Goal: Task Accomplishment & Management: Use online tool/utility

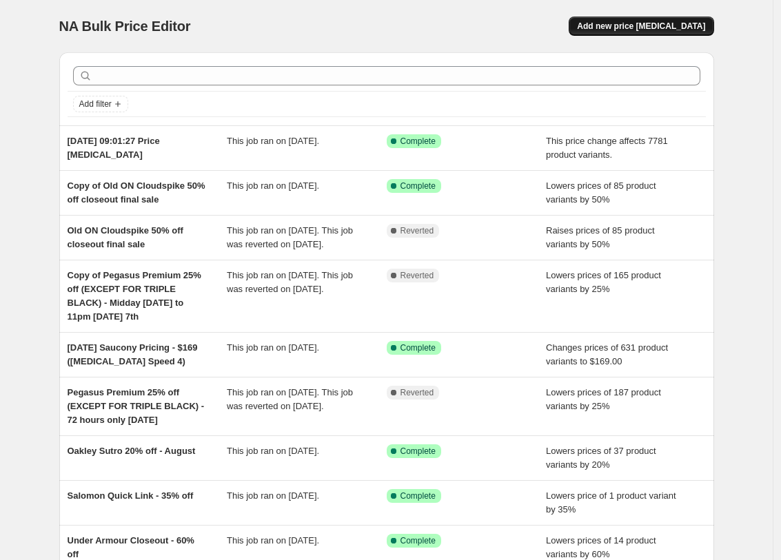
click at [612, 29] on span "Add new price [MEDICAL_DATA]" at bounding box center [641, 26] width 128 height 11
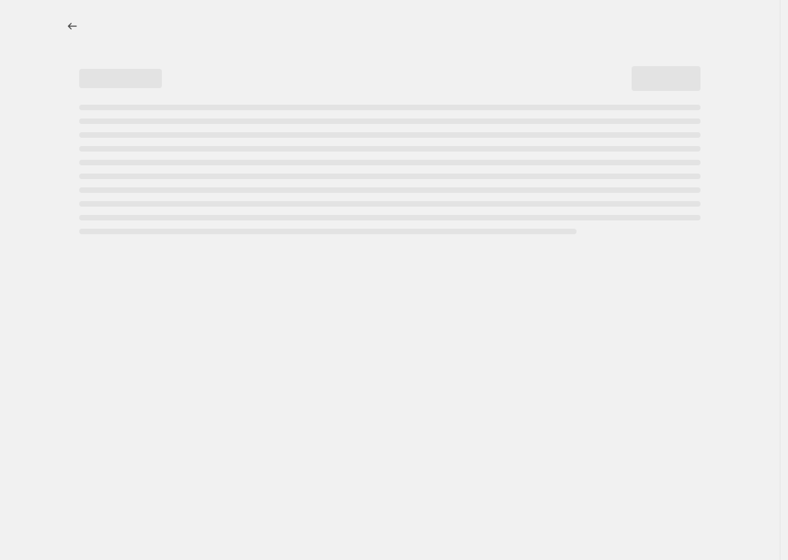
select select "percentage"
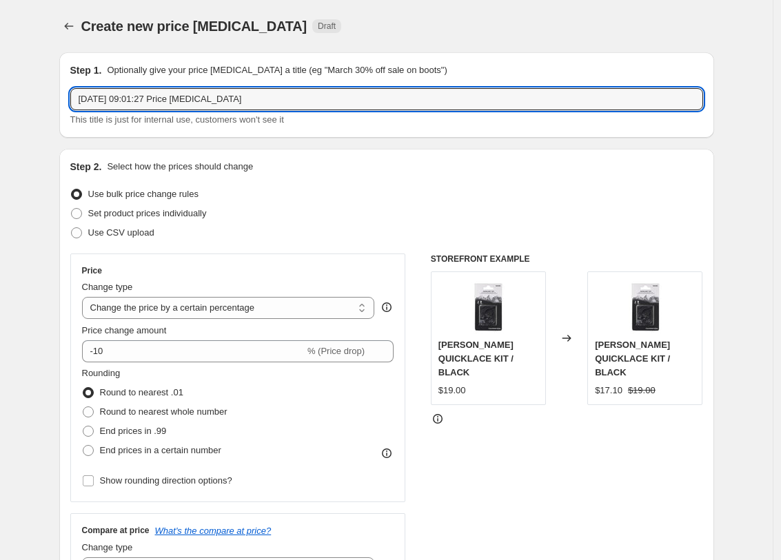
drag, startPoint x: 444, startPoint y: 101, endPoint x: -225, endPoint y: 34, distance: 672.9
click at [0, 34] on html "Home Settings Plans Skip to content Create new price change job. This page is r…" at bounding box center [390, 280] width 781 height 560
type input "Reset all apparel to full RRP"
click at [142, 313] on select "Change the price to a certain amount Change the price by a certain amount Chang…" at bounding box center [228, 308] width 293 height 22
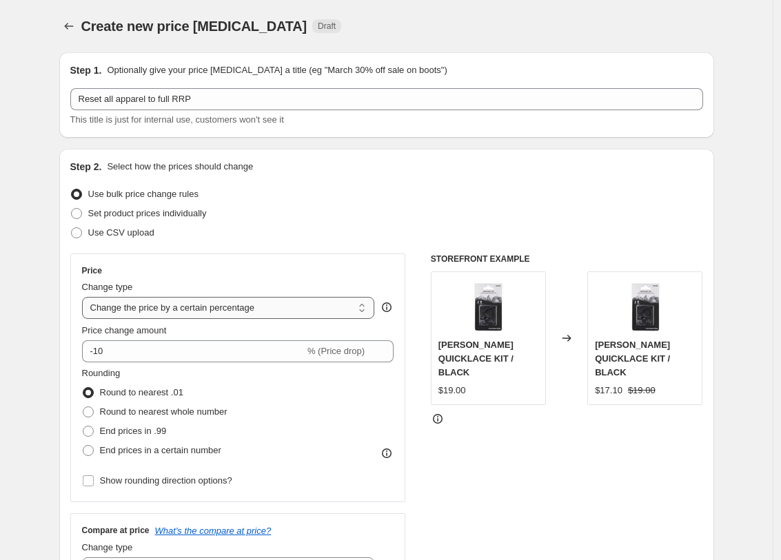
select select "ecap"
click at [85, 297] on select "Change the price to a certain amount Change the price by a certain amount Chang…" at bounding box center [228, 308] width 293 height 22
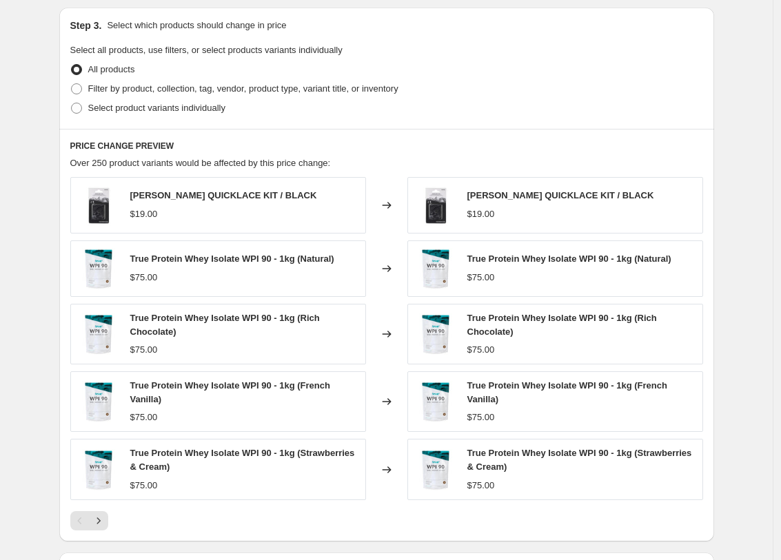
scroll to position [351, 0]
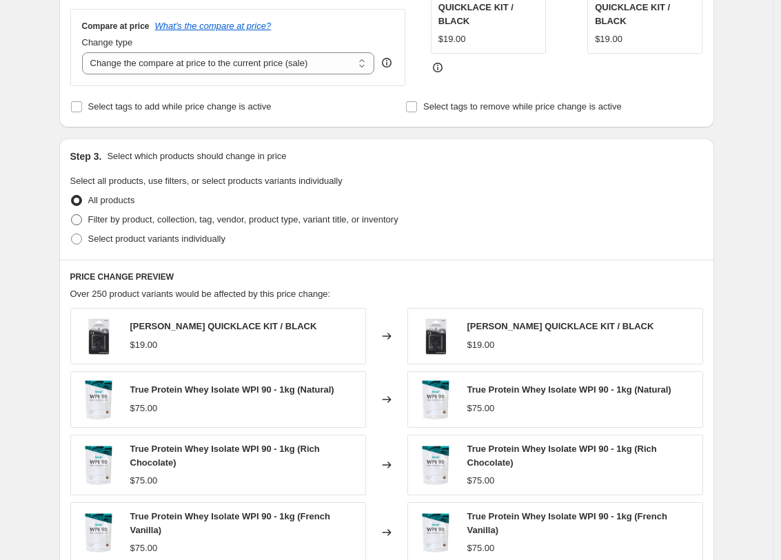
click at [300, 219] on span "Filter by product, collection, tag, vendor, product type, variant title, or inv…" at bounding box center [243, 219] width 310 height 10
click at [72, 215] on input "Filter by product, collection, tag, vendor, product type, variant title, or inv…" at bounding box center [71, 214] width 1 height 1
radio input "true"
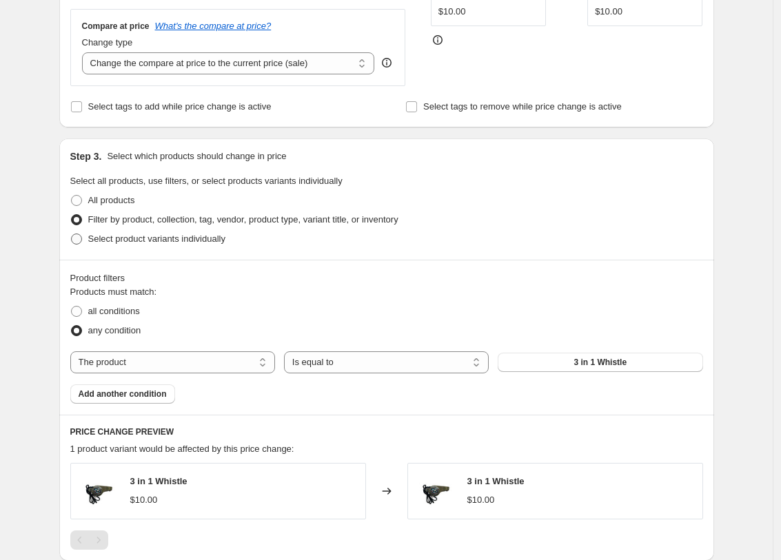
click at [138, 237] on span "Select product variants individually" at bounding box center [156, 239] width 137 height 10
click at [72, 234] on input "Select product variants individually" at bounding box center [71, 234] width 1 height 1
radio input "true"
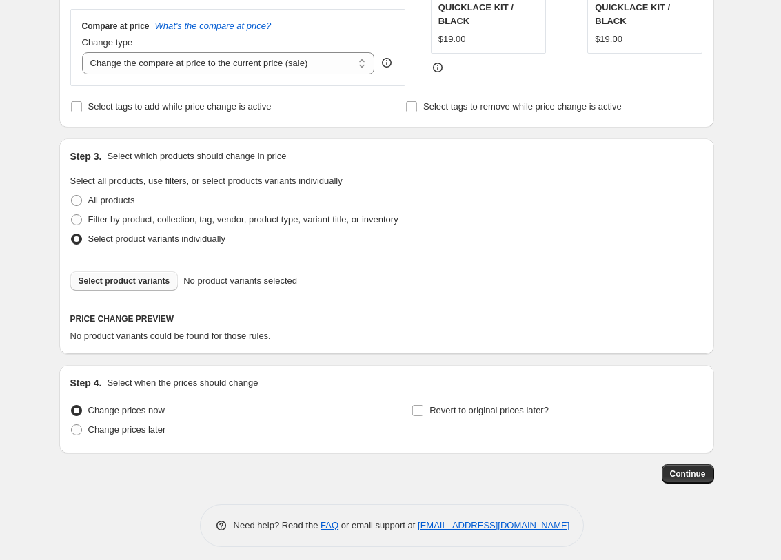
click at [160, 279] on span "Select product variants" at bounding box center [125, 281] width 92 height 11
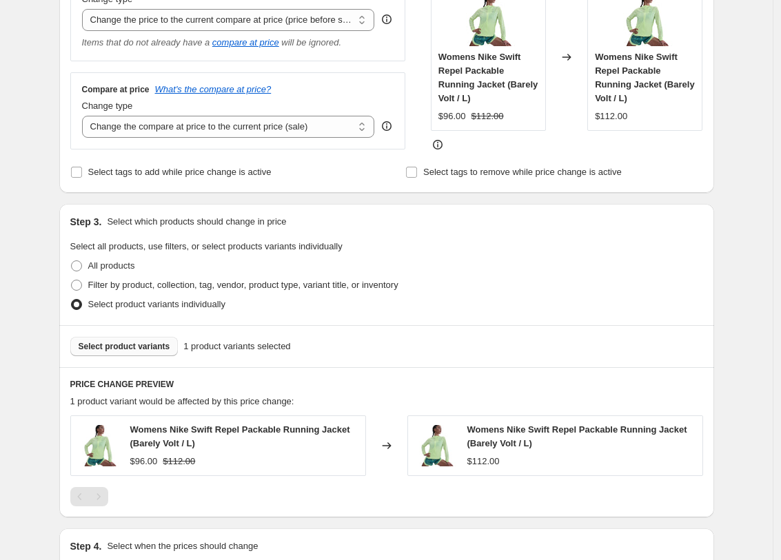
scroll to position [130, 0]
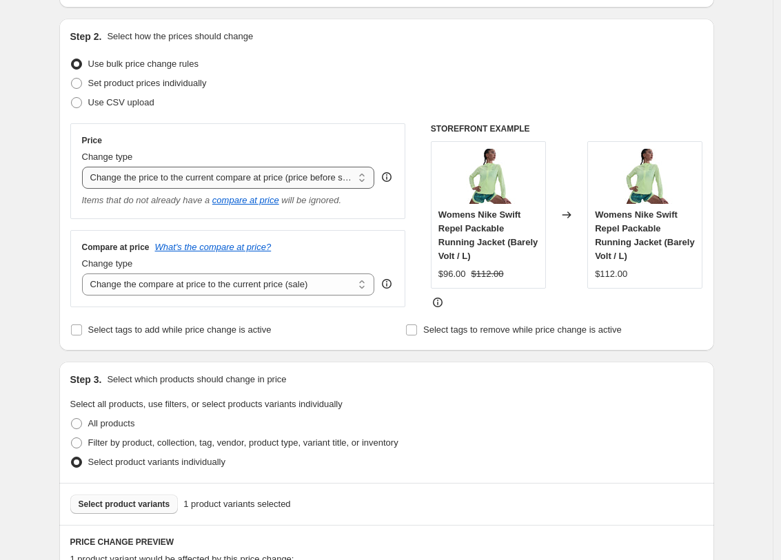
click at [285, 175] on select "Change the price to a certain amount Change the price by a certain amount Chang…" at bounding box center [228, 178] width 293 height 22
click at [85, 167] on select "Change the price to a certain amount Change the price by a certain amount Chang…" at bounding box center [228, 178] width 293 height 22
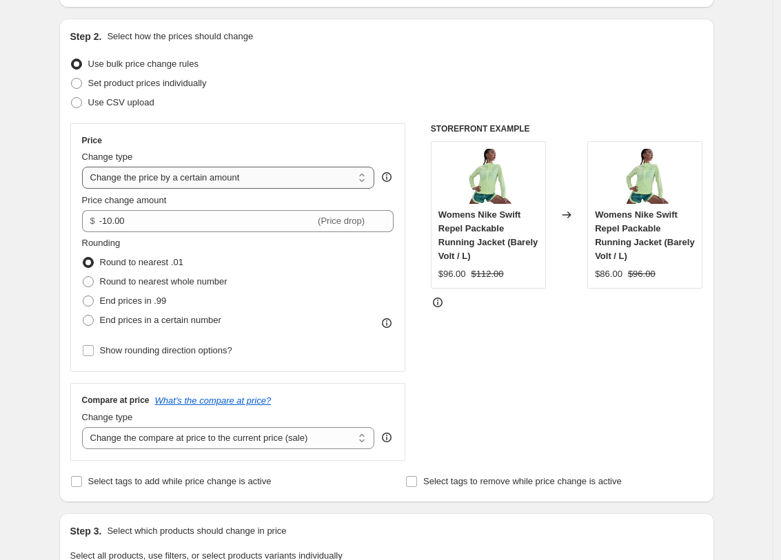
click at [177, 178] on select "Change the price to a certain amount Change the price by a certain amount Chang…" at bounding box center [228, 178] width 293 height 22
select select "percentage"
click at [85, 167] on select "Change the price to a certain amount Change the price by a certain amount Chang…" at bounding box center [228, 178] width 293 height 22
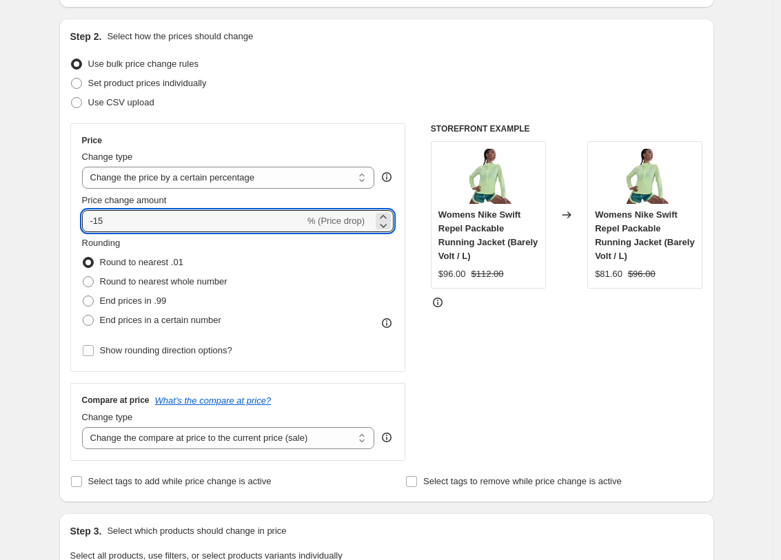
drag, startPoint x: 136, startPoint y: 218, endPoint x: 83, endPoint y: 216, distance: 53.1
click at [83, 216] on div "Price Change type Change the price to a certain amount Change the price by a ce…" at bounding box center [237, 247] width 335 height 249
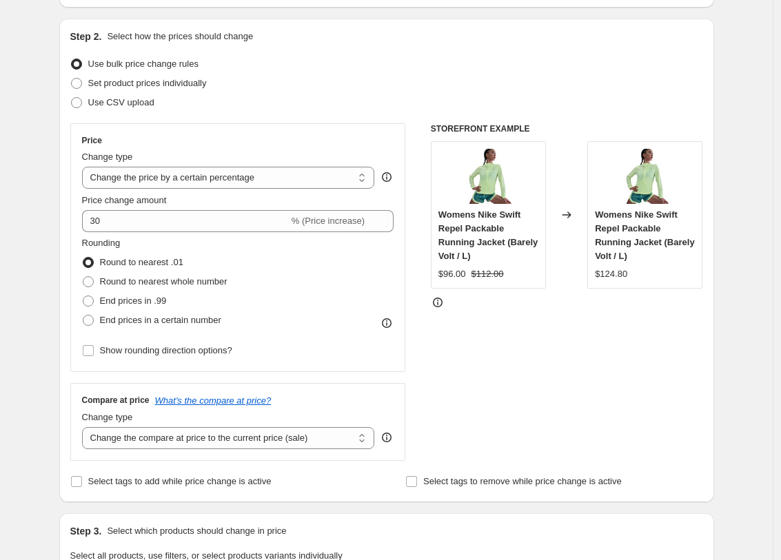
click at [637, 365] on div "STOREFRONT EXAMPLE Womens Nike Swift Repel Packable Running Jacket (Barely Volt…" at bounding box center [567, 292] width 272 height 338
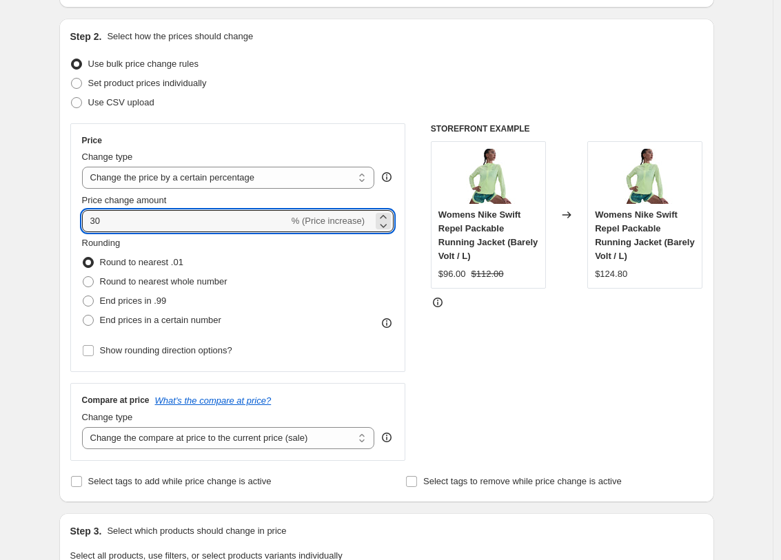
drag, startPoint x: 186, startPoint y: 223, endPoint x: 61, endPoint y: 207, distance: 126.4
click at [61, 207] on div "Step 1. Optionally give your price change job a title (eg "March 30% off sale o…" at bounding box center [380, 433] width 665 height 1044
drag, startPoint x: 201, startPoint y: 221, endPoint x: -74, endPoint y: 196, distance: 276.0
click at [0, 196] on html "Home Settings Plans Skip to content Create new price change job. This page is r…" at bounding box center [390, 150] width 781 height 560
type input "40"
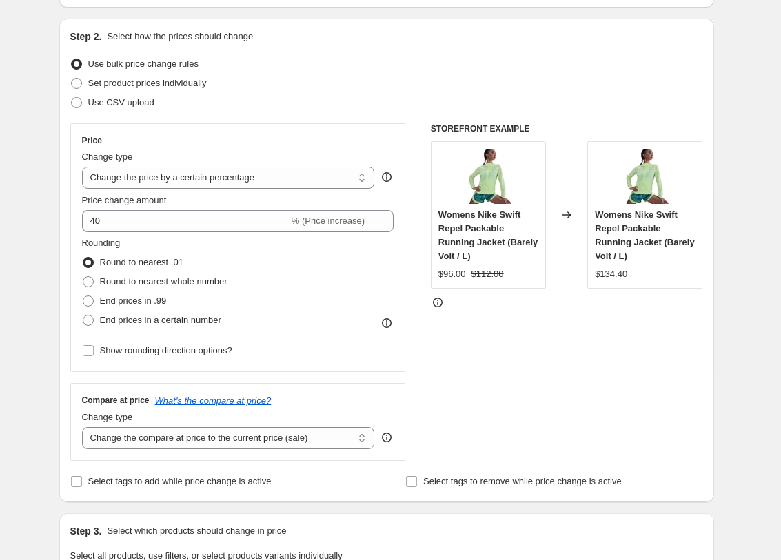
click at [756, 455] on div "Create new price change job. This page is ready Create new price change job Dra…" at bounding box center [386, 455] width 772 height 1170
click at [158, 282] on span "Round to nearest whole number" at bounding box center [163, 281] width 127 height 10
click at [83, 277] on input "Round to nearest whole number" at bounding box center [83, 276] width 1 height 1
radio input "true"
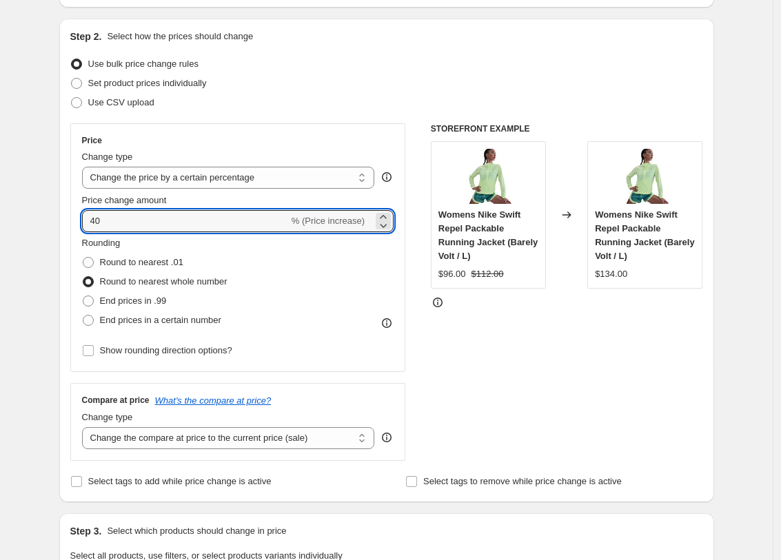
drag, startPoint x: 262, startPoint y: 219, endPoint x: -18, endPoint y: 203, distance: 280.2
click at [0, 203] on html "Home Settings Plans Skip to content Create new price change job. This page is r…" at bounding box center [390, 150] width 781 height 560
click at [668, 402] on div "STOREFRONT EXAMPLE Womens Nike Swift Repel Packable Running Jacket (Barely Volt…" at bounding box center [567, 292] width 272 height 338
drag, startPoint x: 119, startPoint y: 216, endPoint x: 100, endPoint y: 217, distance: 19.3
click at [100, 217] on input "45" at bounding box center [185, 221] width 207 height 22
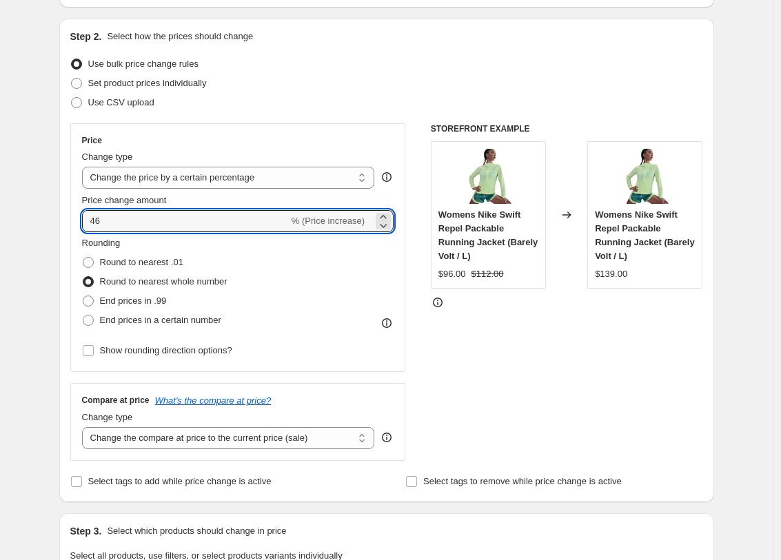
type input "46"
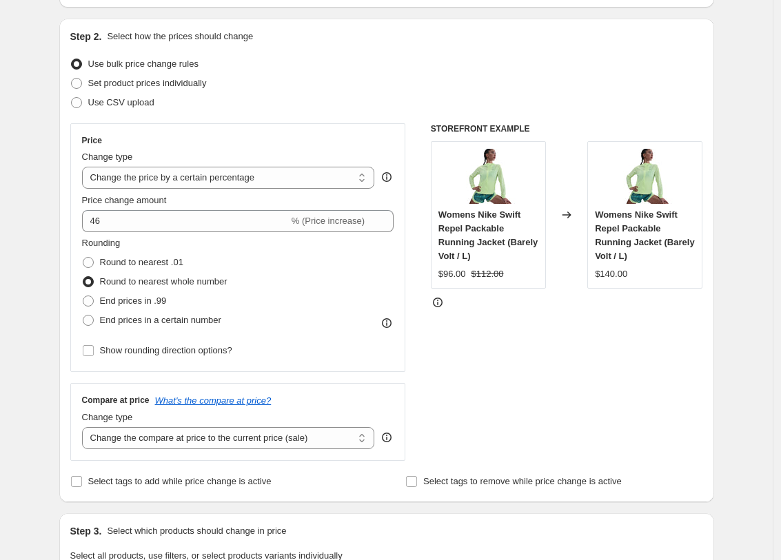
click at [574, 362] on div "STOREFRONT EXAMPLE Womens Nike Swift Repel Packable Running Jacket (Barely Volt…" at bounding box center [567, 292] width 272 height 338
click at [165, 180] on select "Change the price to a certain amount Change the price by a certain amount Chang…" at bounding box center [228, 178] width 293 height 22
select select "ecap"
click at [85, 167] on select "Change the price to a certain amount Change the price by a certain amount Chang…" at bounding box center [228, 178] width 293 height 22
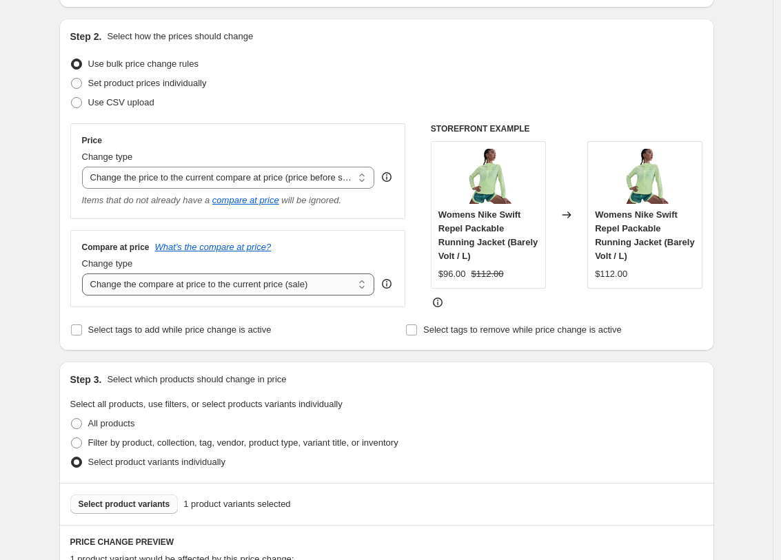
click at [304, 290] on select "Change the compare at price to the current price (sale) Change the compare at p…" at bounding box center [228, 284] width 293 height 22
select select "no_change"
click at [85, 273] on select "Change the compare at price to the current price (sale) Change the compare at p…" at bounding box center [228, 284] width 293 height 22
click at [309, 442] on span "Filter by product, collection, tag, vendor, product type, variant title, or inv…" at bounding box center [243, 442] width 310 height 10
click at [72, 438] on input "Filter by product, collection, tag, vendor, product type, variant title, or inv…" at bounding box center [71, 437] width 1 height 1
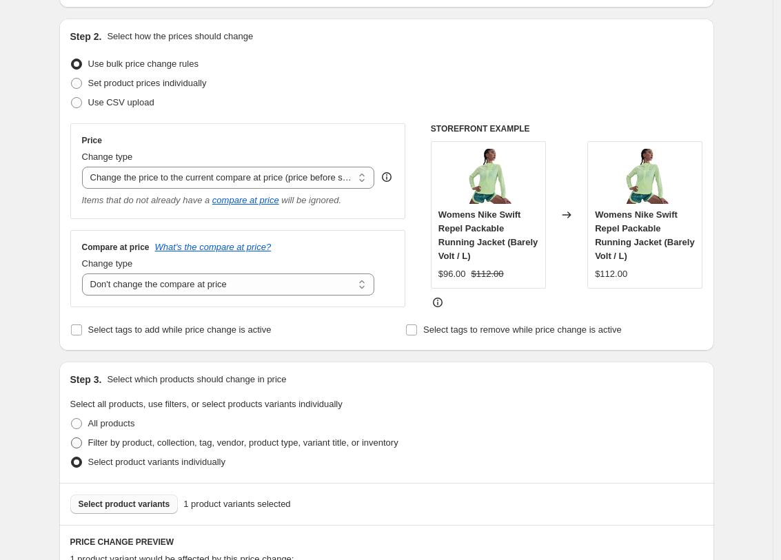
radio input "true"
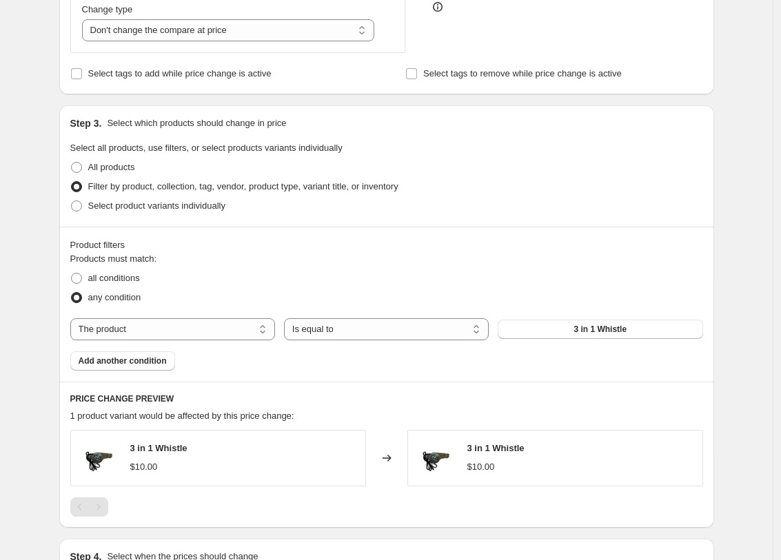
scroll to position [566, 0]
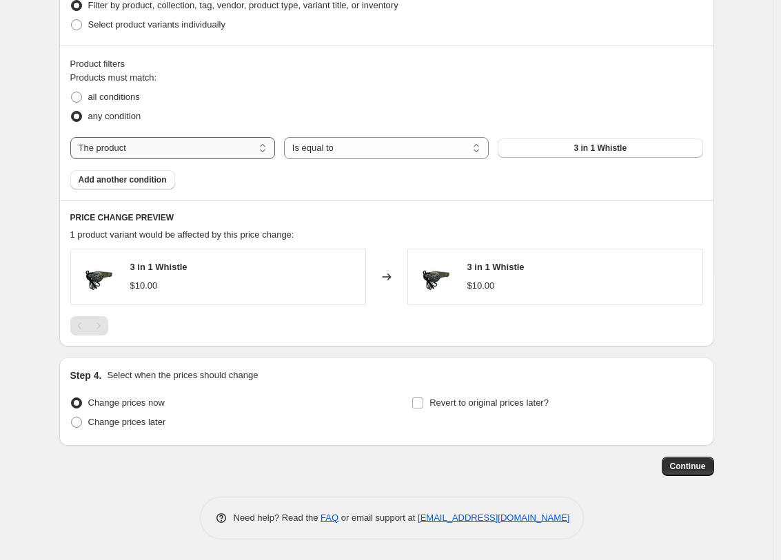
click at [207, 147] on select "The product The product's collection The product's tag The product's vendor The…" at bounding box center [172, 148] width 205 height 22
select select "tag"
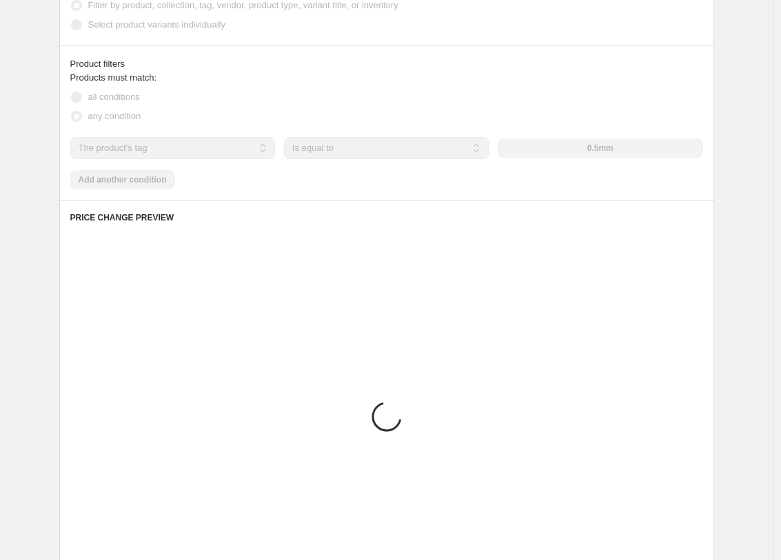
scroll to position [568, 0]
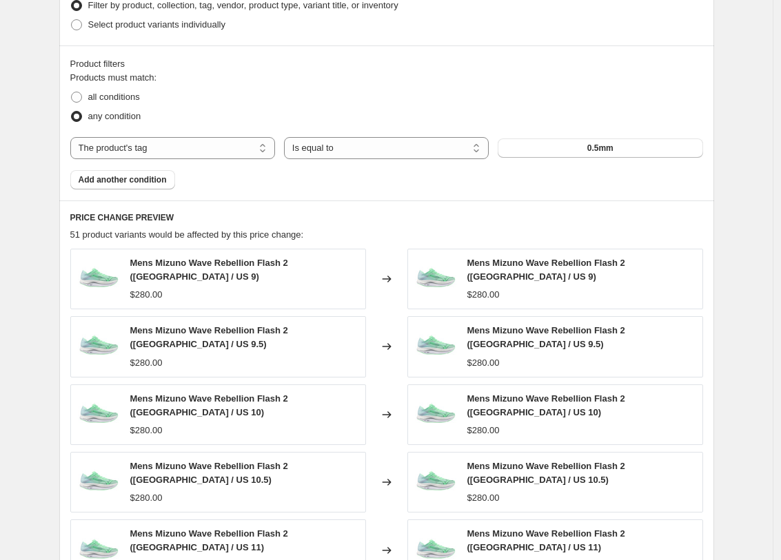
click at [528, 152] on button "0.5mm" at bounding box center [599, 147] width 205 height 19
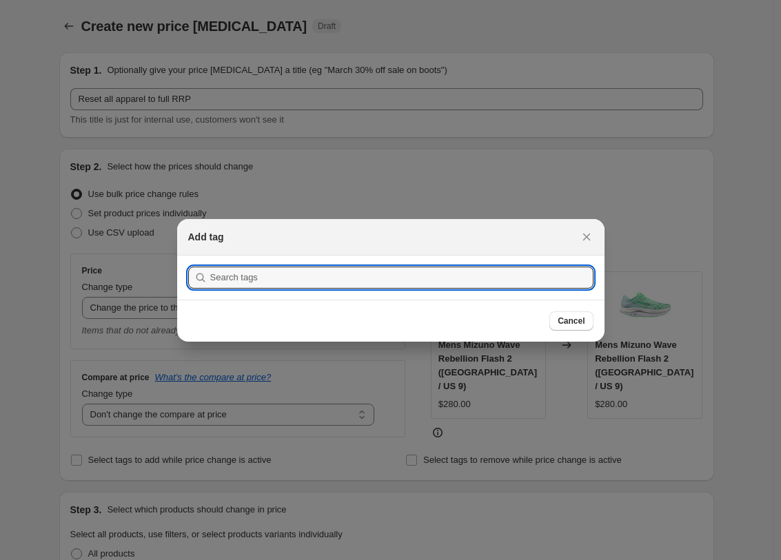
scroll to position [0, 0]
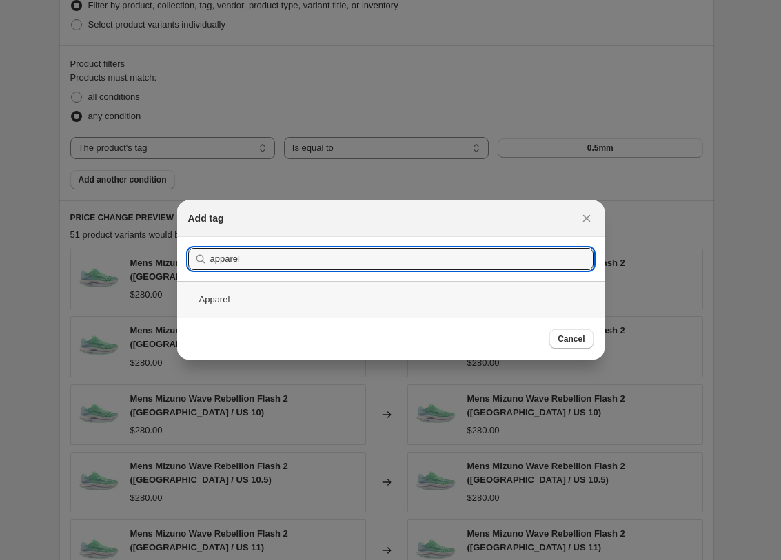
type input "apparel"
click at [327, 300] on div "Apparel" at bounding box center [390, 299] width 427 height 37
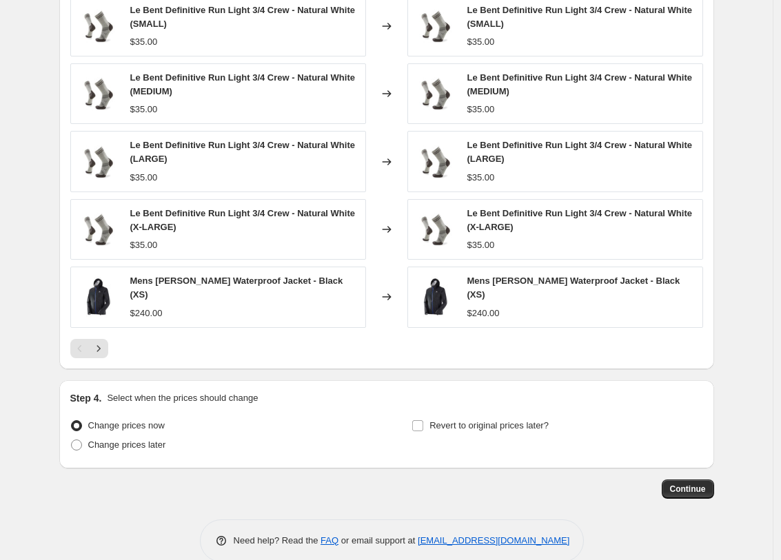
scroll to position [843, 0]
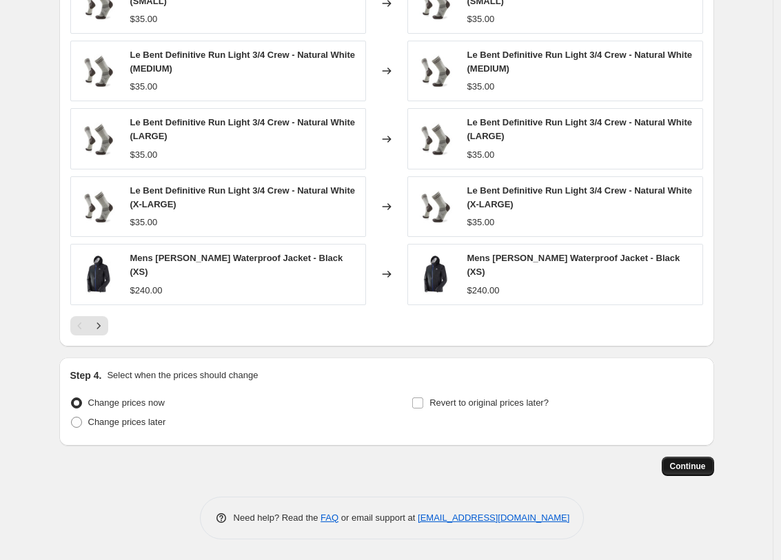
click at [702, 466] on span "Continue" at bounding box center [688, 466] width 36 height 11
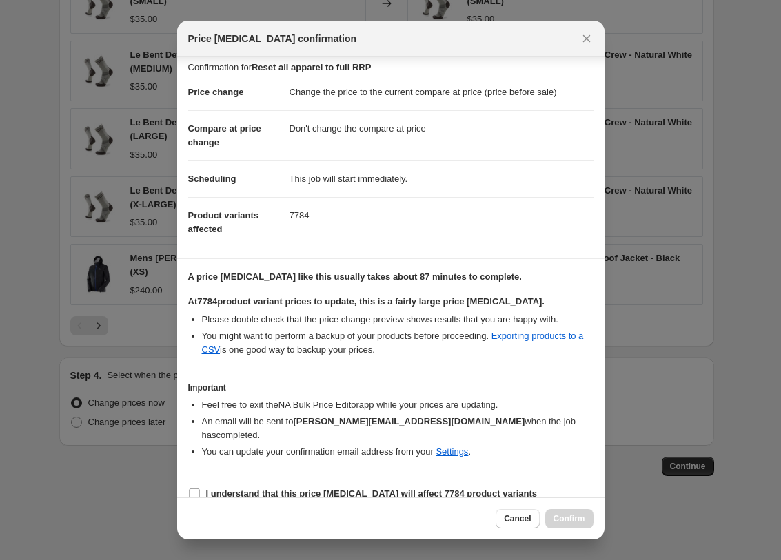
scroll to position [11, 0]
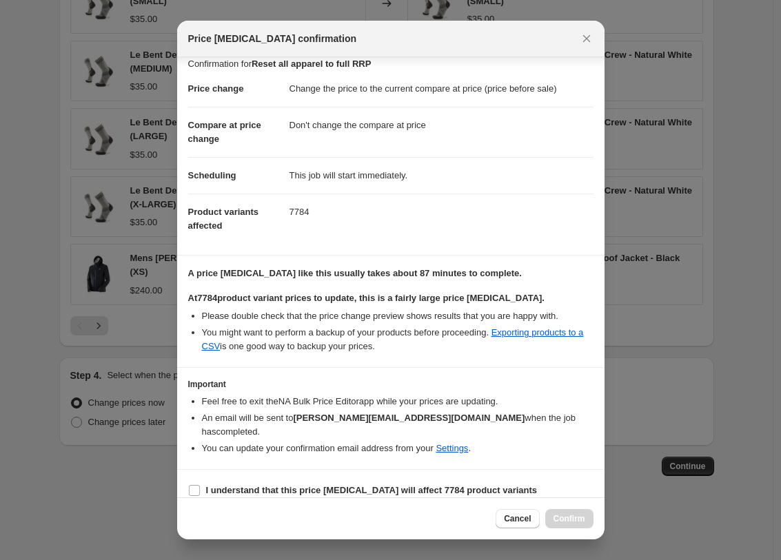
click at [539, 471] on section "I understand that this price change job will affect 7784 product variants" at bounding box center [390, 490] width 427 height 41
click at [506, 485] on b "I understand that this price change job will affect 7784 product variants" at bounding box center [371, 490] width 331 height 10
click at [200, 485] on input "I understand that this price change job will affect 7784 product variants" at bounding box center [194, 490] width 11 height 11
checkbox input "true"
click at [577, 515] on span "Confirm" at bounding box center [569, 518] width 32 height 11
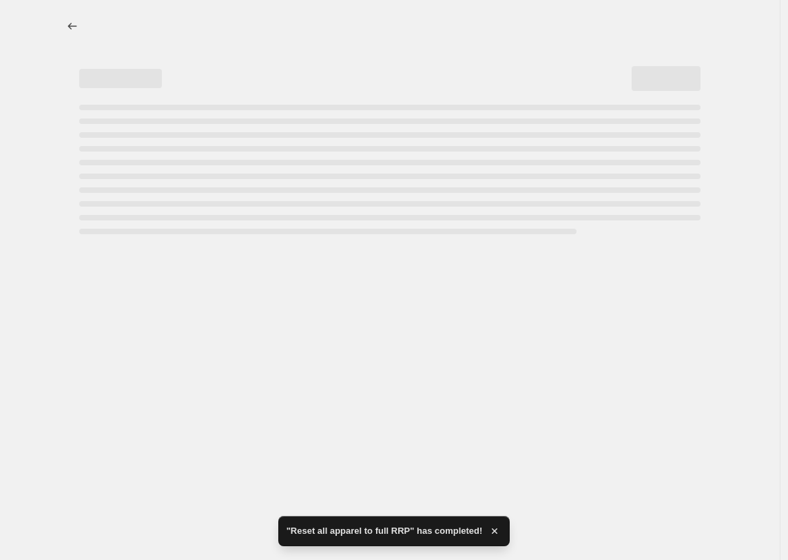
select select "ecap"
select select "no_change"
select select "tag"
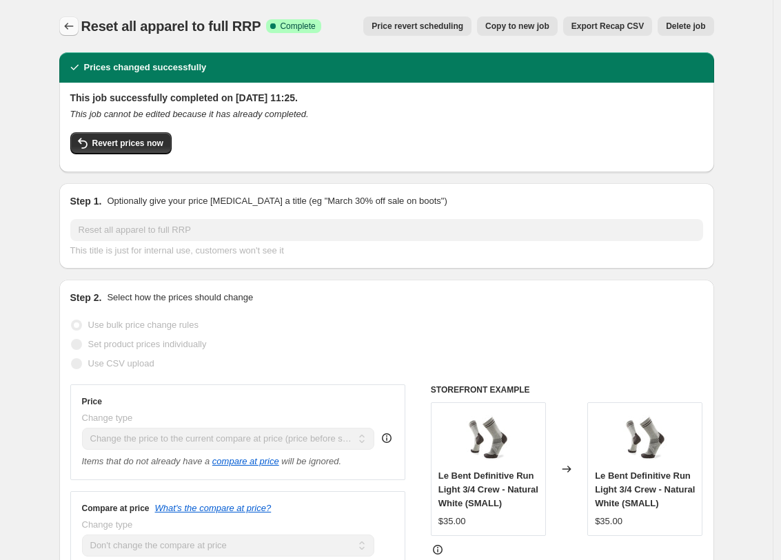
click at [66, 30] on icon "Price change jobs" at bounding box center [69, 26] width 14 height 14
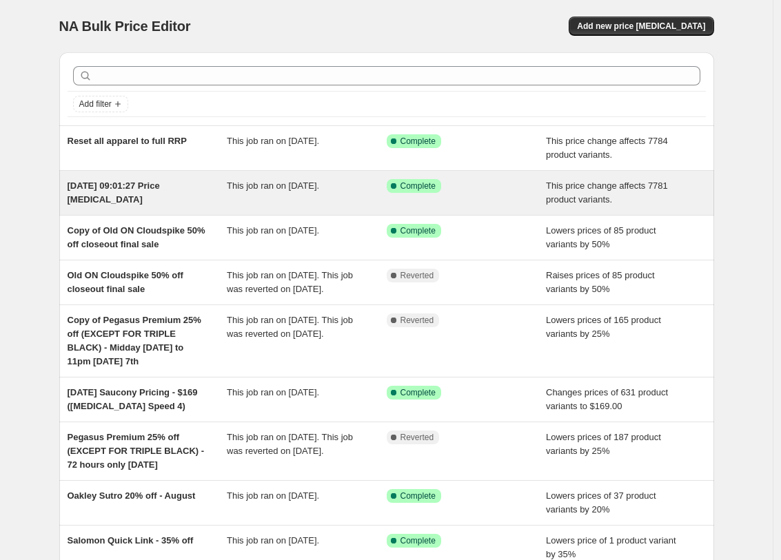
click at [488, 192] on div "Success Complete Complete" at bounding box center [455, 186] width 139 height 14
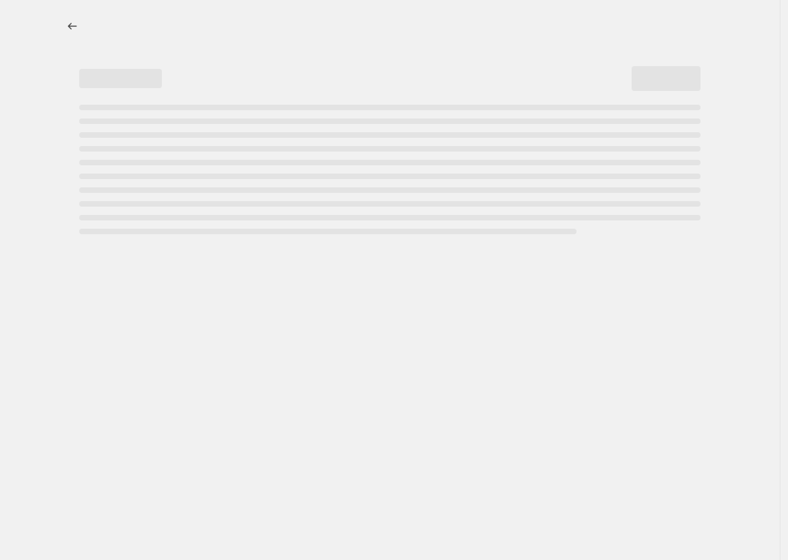
select select "ecap"
select select "remove"
select select "tag"
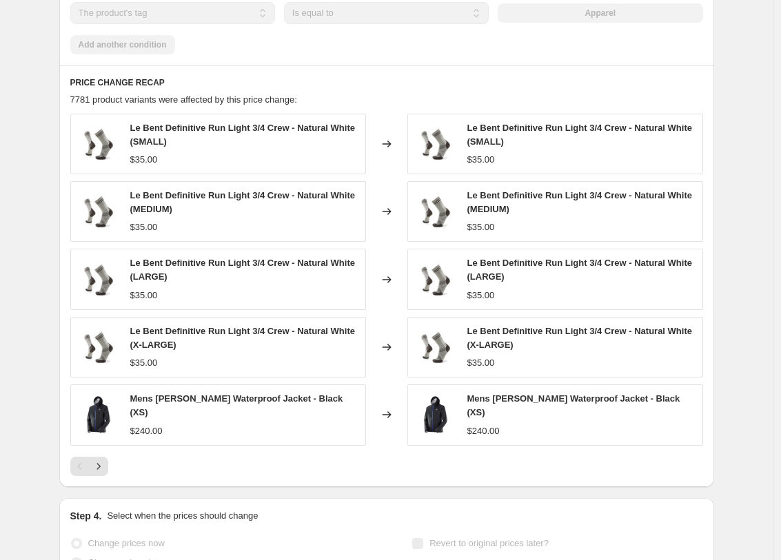
scroll to position [834, 0]
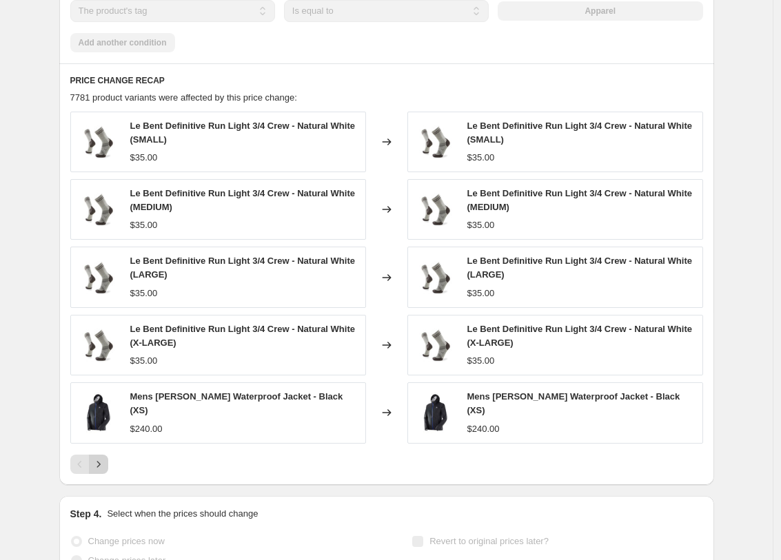
click at [103, 469] on icon "Next" at bounding box center [99, 464] width 14 height 14
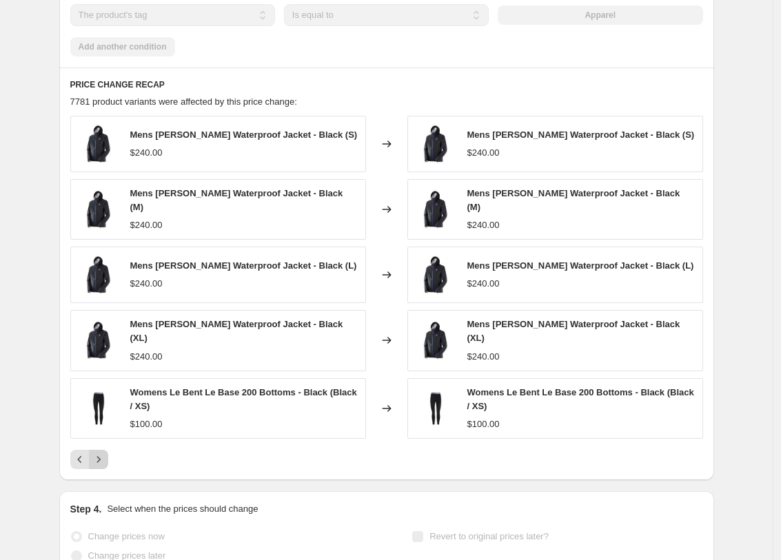
click at [103, 466] on icon "Next" at bounding box center [99, 460] width 14 height 14
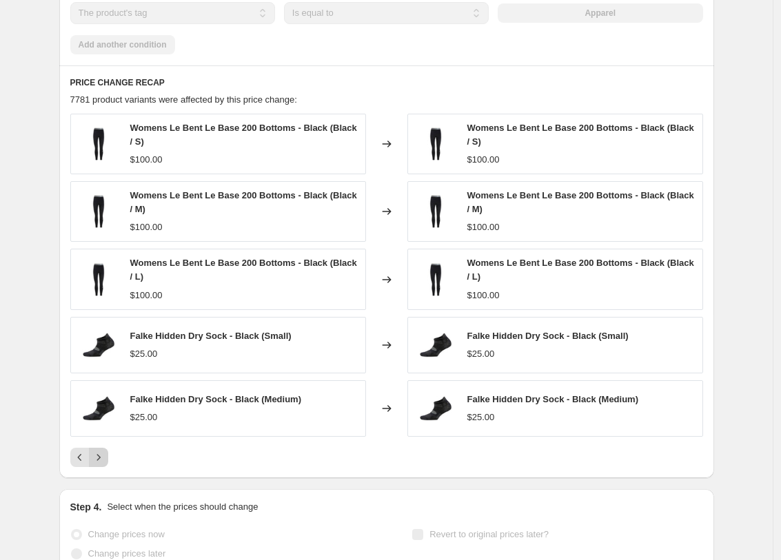
click at [103, 469] on div "PRICE CHANGE RECAP 7781 product variants were affected by this price change: Wo…" at bounding box center [386, 271] width 654 height 413
click at [103, 464] on button "Next" at bounding box center [98, 457] width 19 height 19
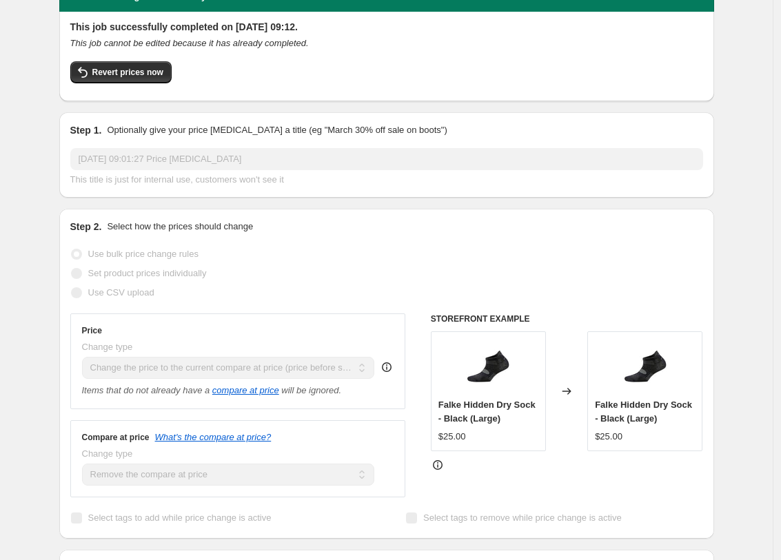
scroll to position [0, 0]
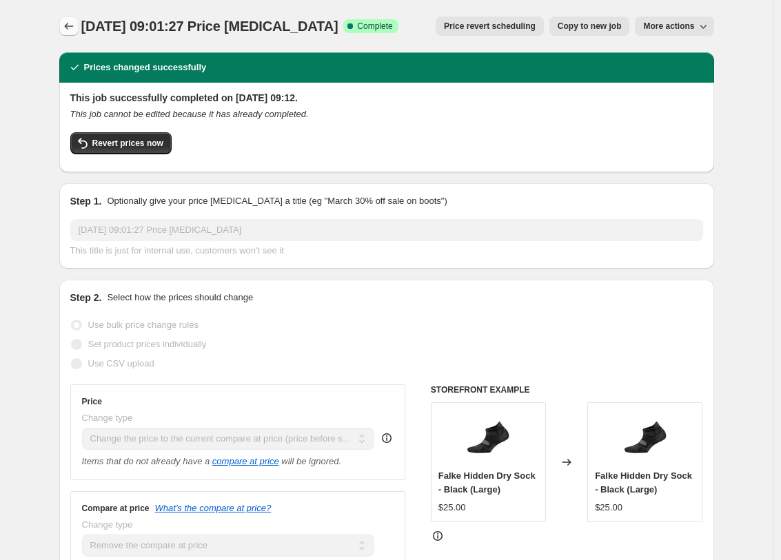
click at [75, 29] on icon "Price change jobs" at bounding box center [69, 26] width 14 height 14
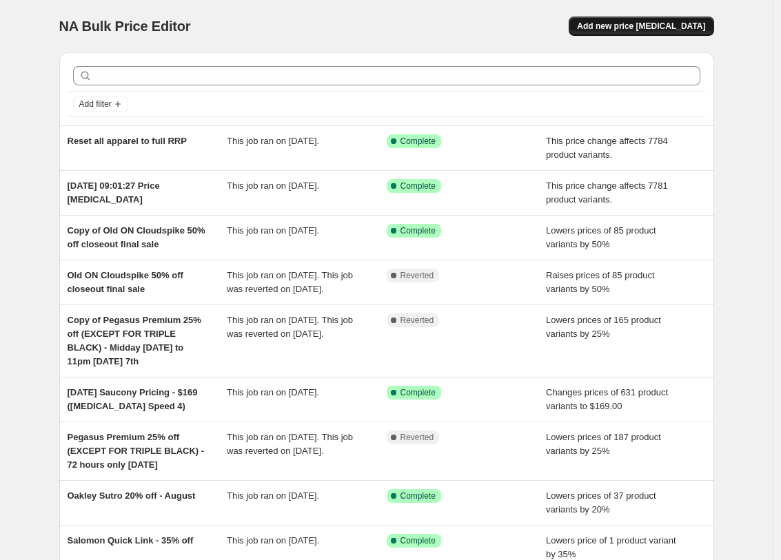
click at [643, 28] on span "Add new price [MEDICAL_DATA]" at bounding box center [641, 26] width 128 height 11
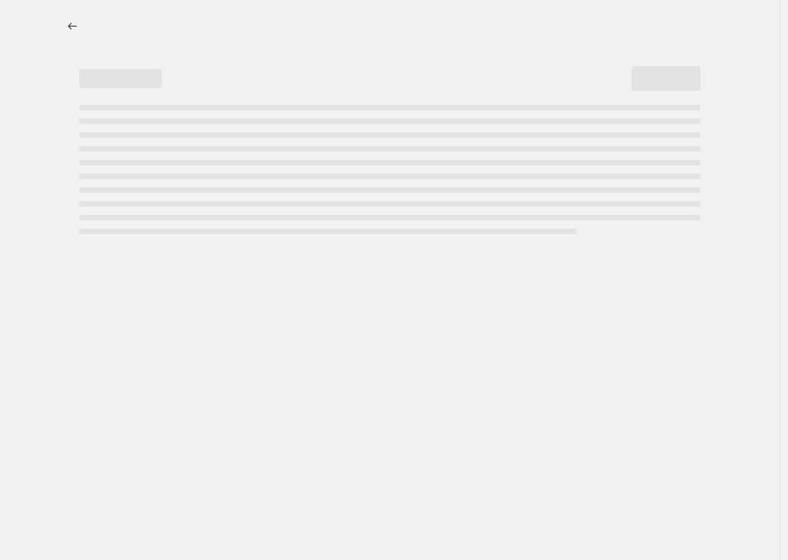
select select "percentage"
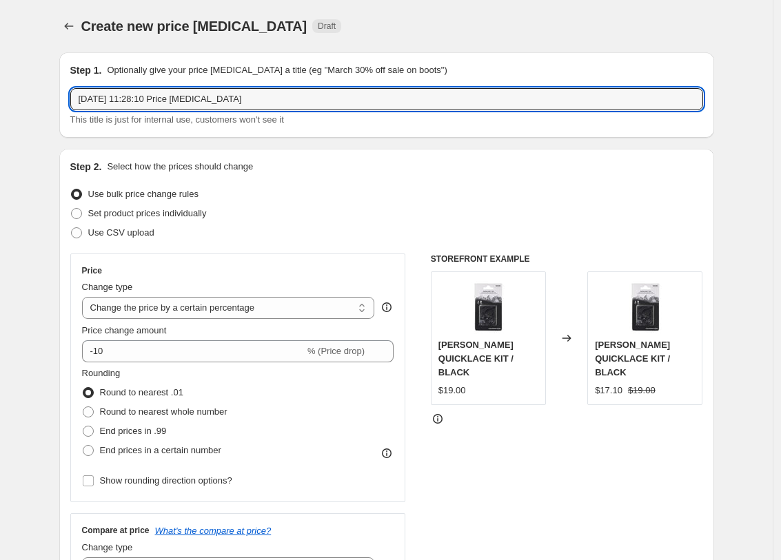
drag, startPoint x: 274, startPoint y: 103, endPoint x: 99, endPoint y: 78, distance: 176.8
click at [99, 78] on div "Step 1. Optionally give your price [MEDICAL_DATA] a title (eg "March 30% off sa…" at bounding box center [386, 94] width 632 height 63
type input "Full RRP resent apparel"
click at [124, 213] on span "Set product prices individually" at bounding box center [147, 213] width 118 height 10
click at [72, 209] on input "Set product prices individually" at bounding box center [71, 208] width 1 height 1
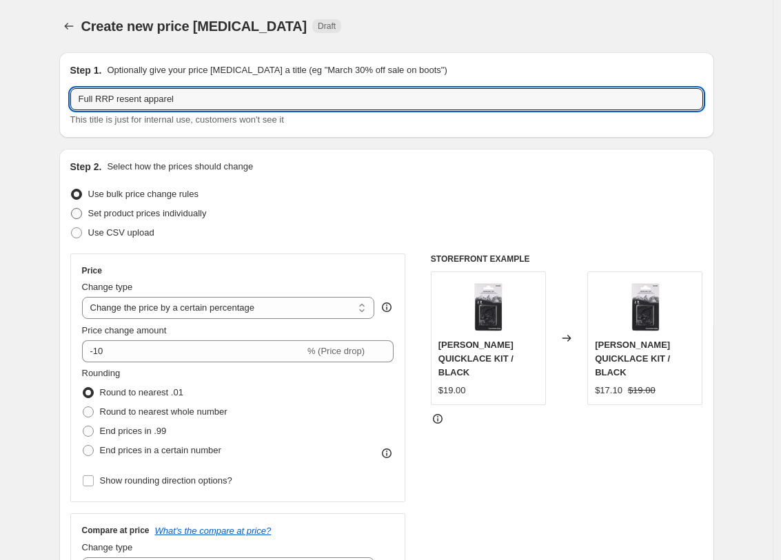
radio input "true"
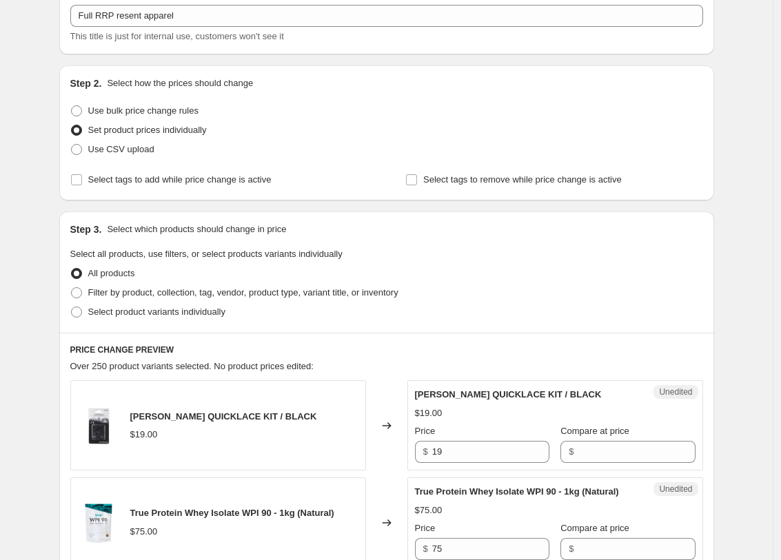
scroll to position [86, 0]
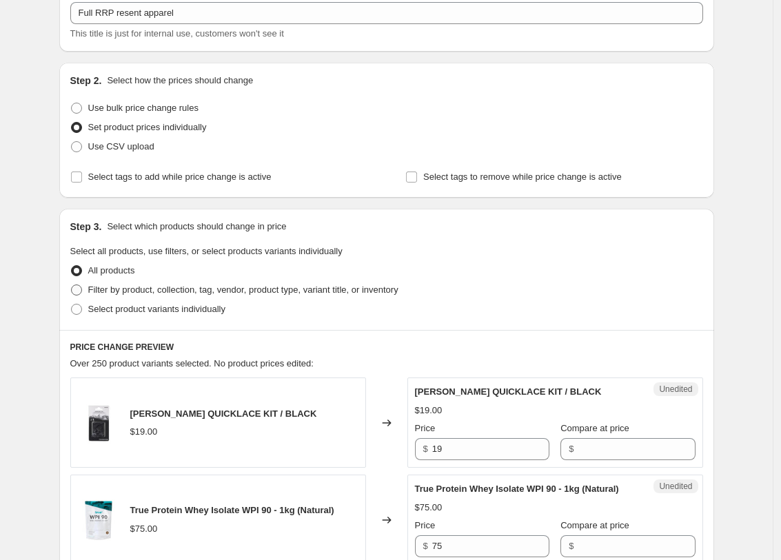
click at [234, 287] on span "Filter by product, collection, tag, vendor, product type, variant title, or inv…" at bounding box center [243, 290] width 310 height 10
click at [72, 285] on input "Filter by product, collection, tag, vendor, product type, variant title, or inv…" at bounding box center [71, 285] width 1 height 1
radio input "true"
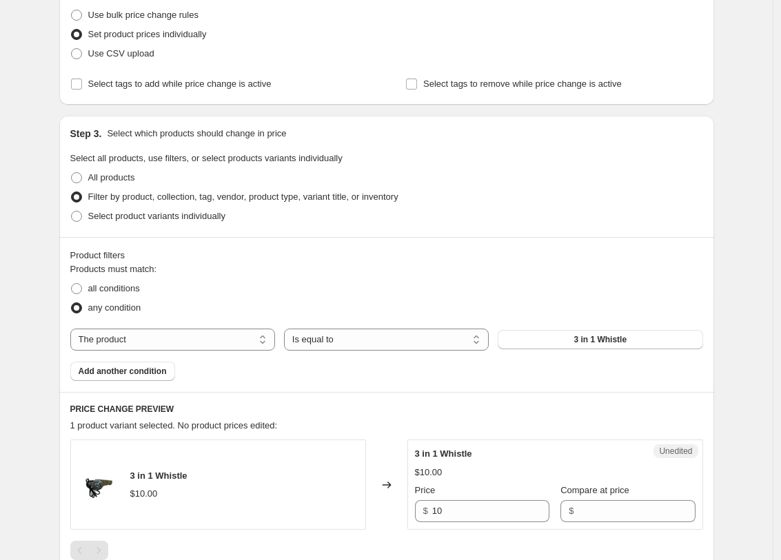
scroll to position [347, 0]
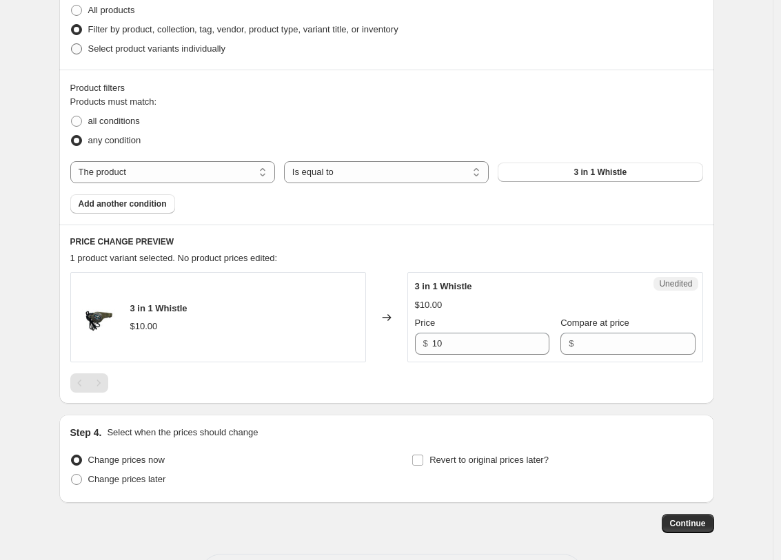
click at [176, 46] on span "Select product variants individually" at bounding box center [156, 48] width 137 height 10
click at [72, 44] on input "Select product variants individually" at bounding box center [71, 43] width 1 height 1
radio input "true"
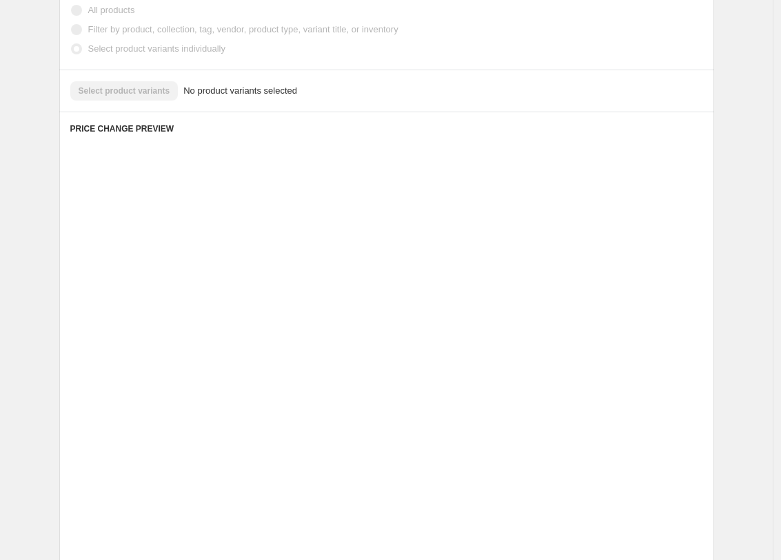
scroll to position [163, 0]
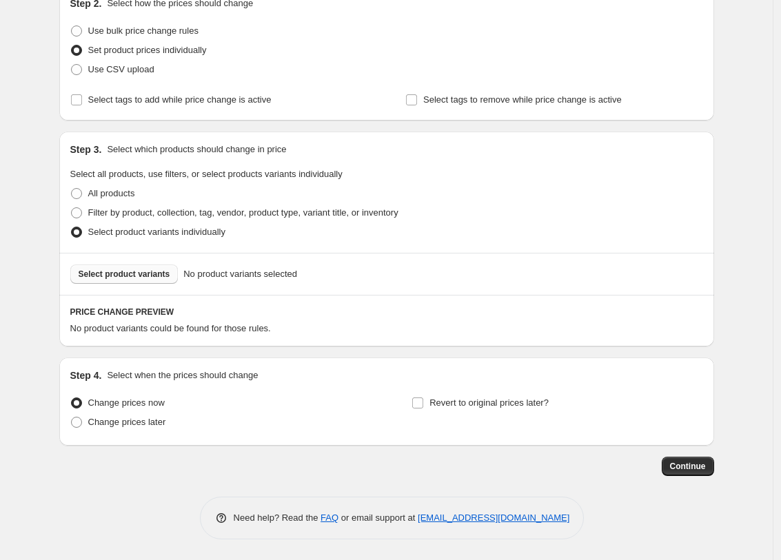
click at [160, 277] on span "Select product variants" at bounding box center [125, 274] width 92 height 11
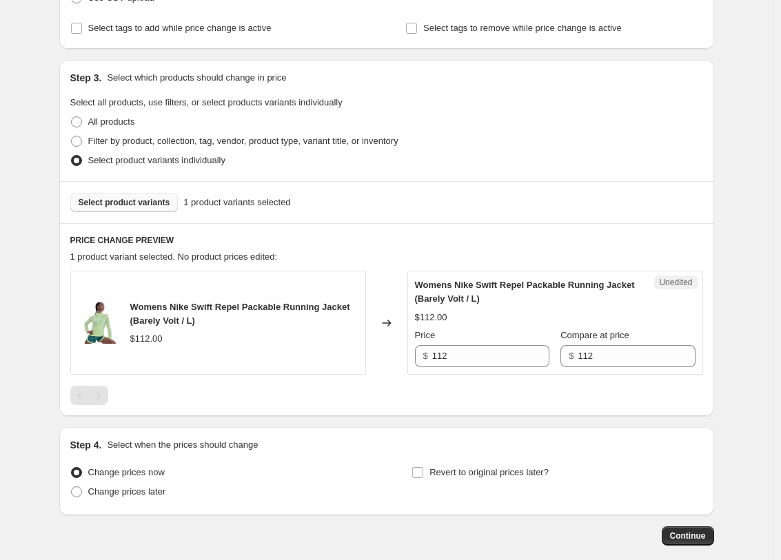
scroll to position [105, 0]
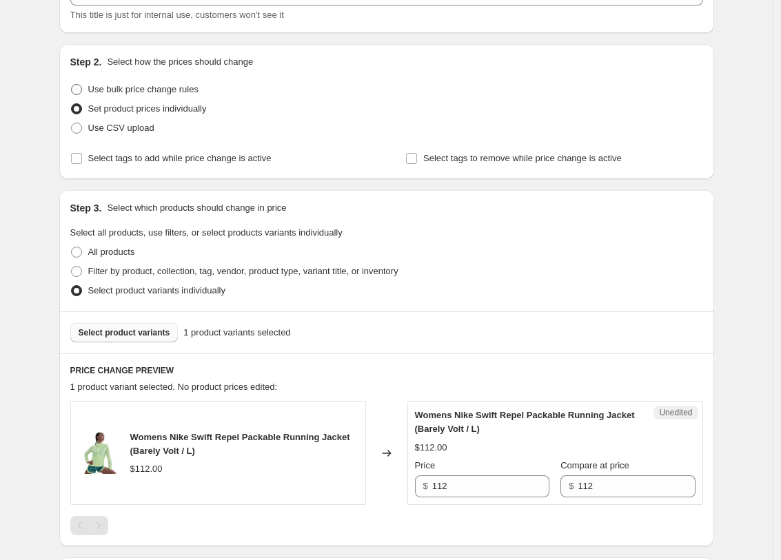
click at [150, 88] on span "Use bulk price change rules" at bounding box center [143, 89] width 110 height 10
click at [72, 85] on input "Use bulk price change rules" at bounding box center [71, 84] width 1 height 1
radio input "true"
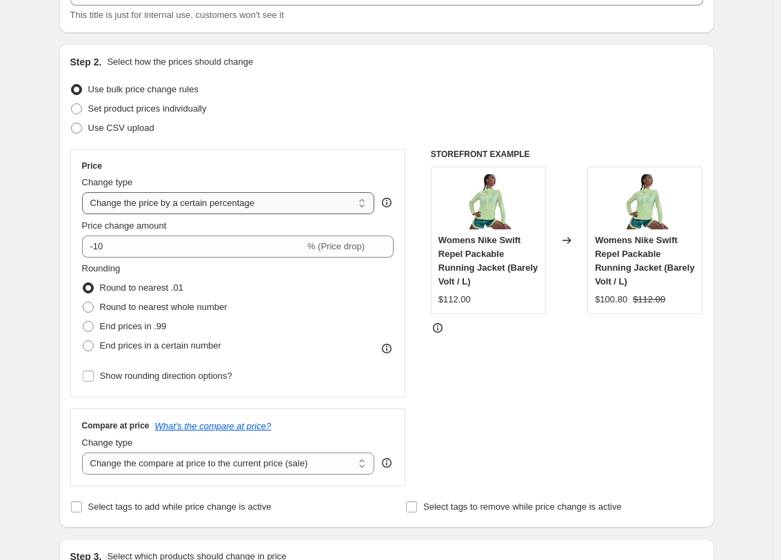
click at [116, 209] on select "Change the price to a certain amount Change the price by a certain amount Chang…" at bounding box center [228, 203] width 293 height 22
click at [85, 192] on select "Change the price to a certain amount Change the price by a certain amount Chang…" at bounding box center [228, 203] width 293 height 22
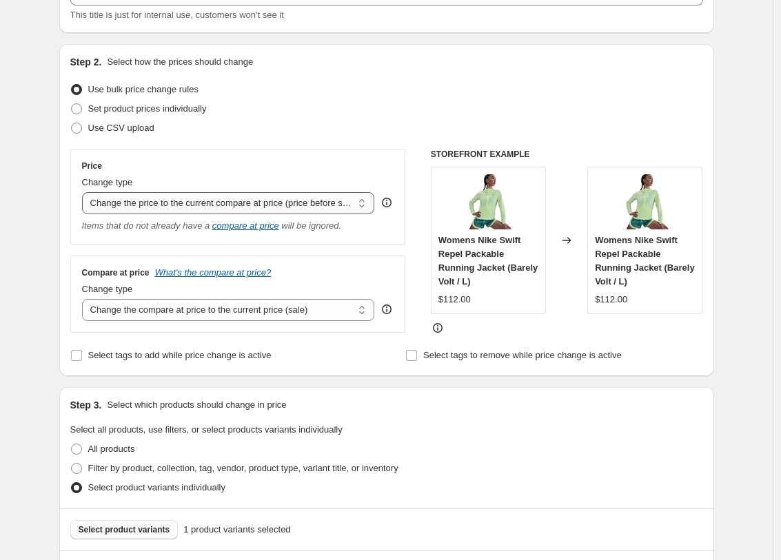
click at [124, 198] on select "Change the price to a certain amount Change the price by a certain amount Chang…" at bounding box center [228, 203] width 293 height 22
select select "percentage"
click at [85, 192] on select "Change the price to a certain amount Change the price by a certain amount Chang…" at bounding box center [228, 203] width 293 height 22
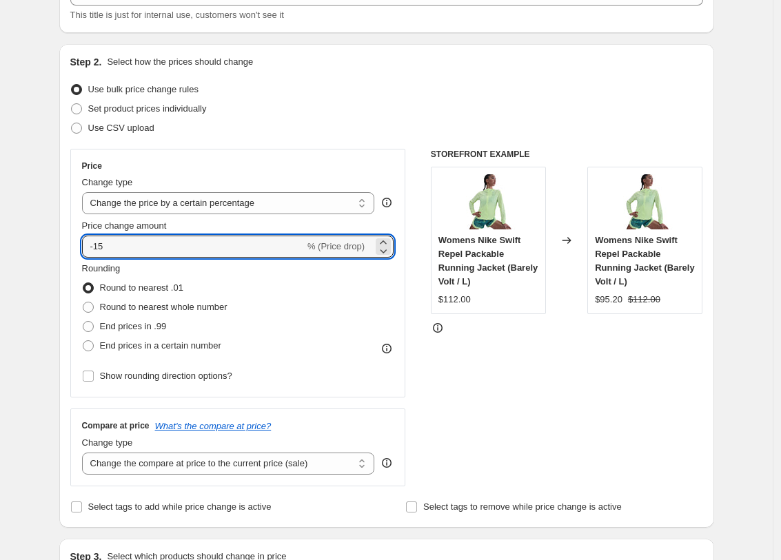
drag, startPoint x: 118, startPoint y: 245, endPoint x: 83, endPoint y: 243, distance: 35.8
click at [83, 243] on div "Price Change type Change the price to a certain amount Change the price by a ce…" at bounding box center [237, 273] width 335 height 249
click at [75, 242] on div "Price Change type Change the price to a certain amount Change the price by a ce…" at bounding box center [237, 273] width 335 height 249
drag, startPoint x: 98, startPoint y: 246, endPoint x: 120, endPoint y: 246, distance: 22.0
click at [120, 246] on input "20" at bounding box center [185, 247] width 207 height 22
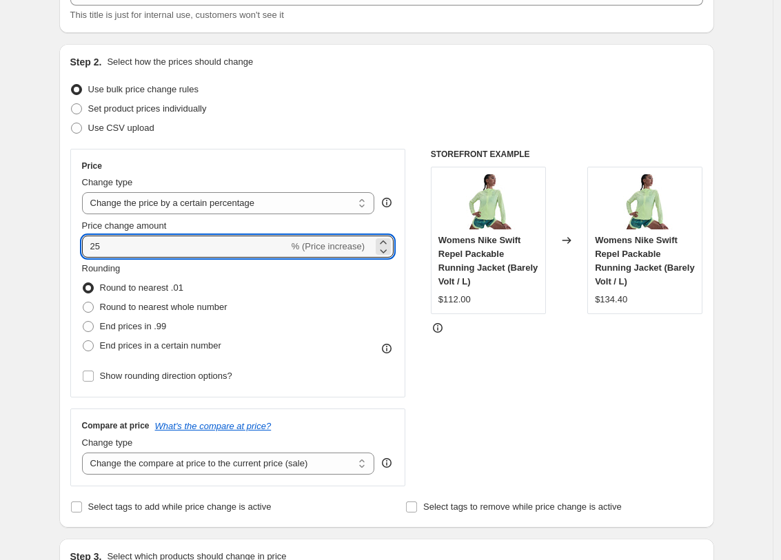
type input "25"
click at [269, 289] on div "Rounding Round to nearest .01 Round to nearest whole number End prices in .99 E…" at bounding box center [238, 309] width 312 height 94
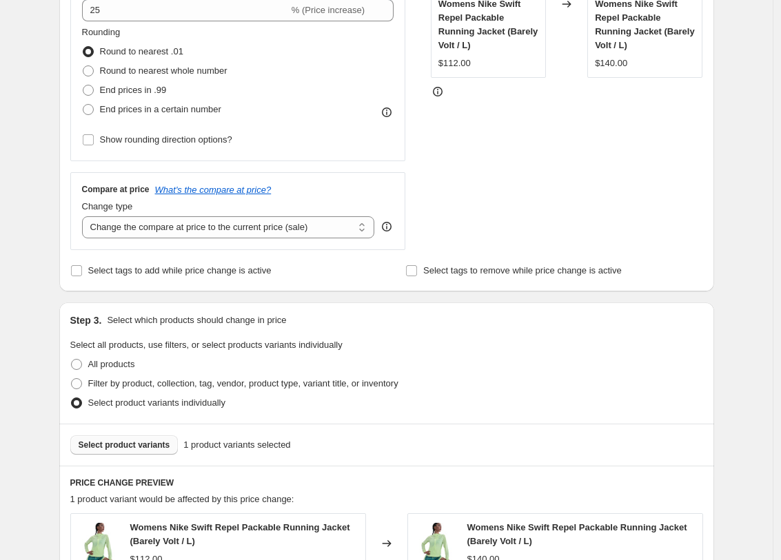
scroll to position [274, 0]
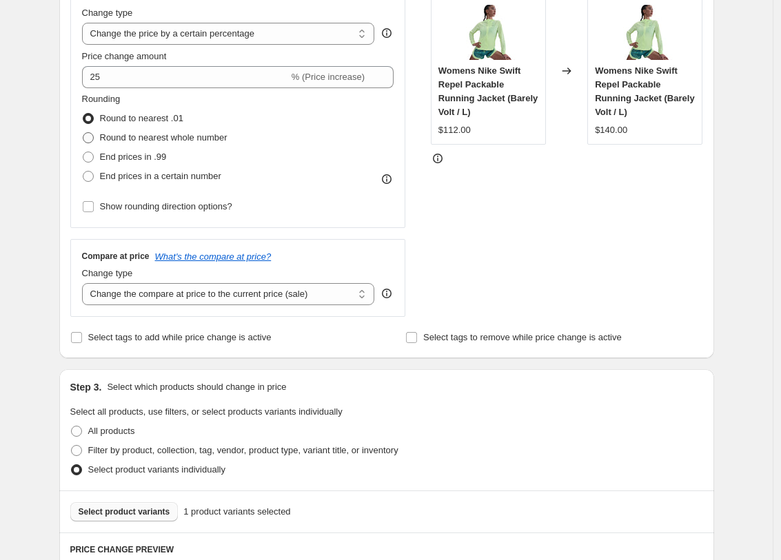
click at [180, 142] on span "Round to nearest whole number" at bounding box center [163, 137] width 127 height 10
click at [83, 133] on input "Round to nearest whole number" at bounding box center [83, 132] width 1 height 1
radio input "true"
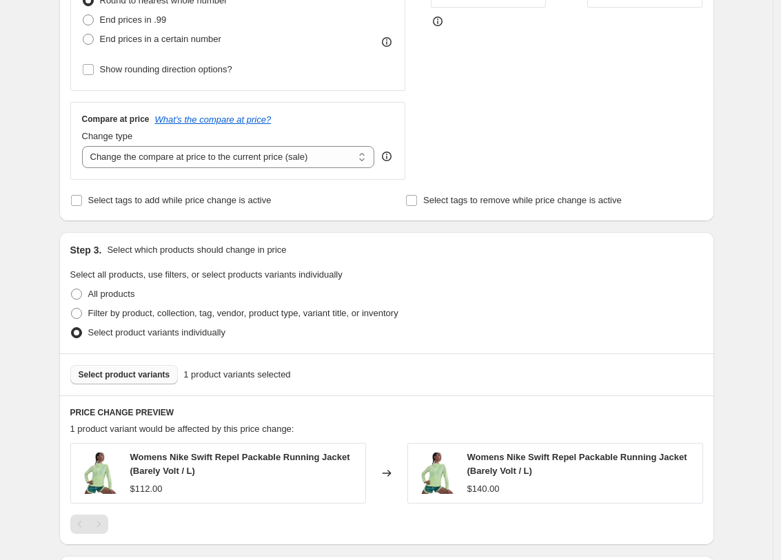
scroll to position [312, 0]
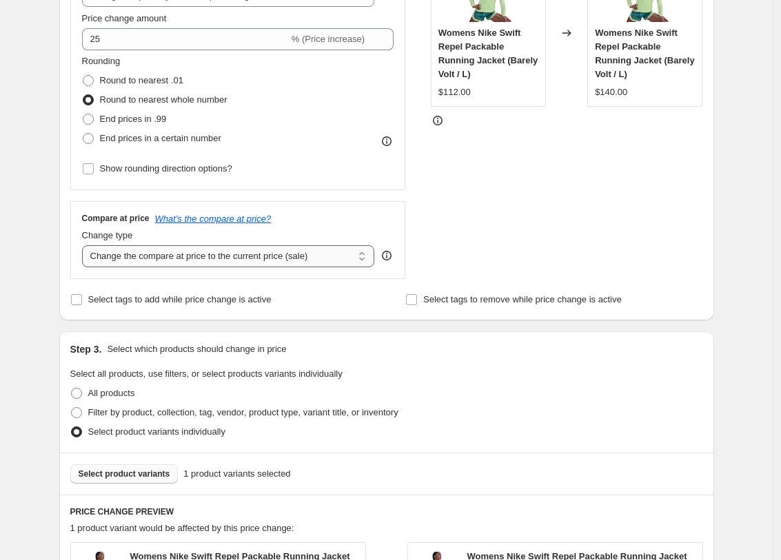
click at [211, 264] on select "Change the compare at price to the current price (sale) Change the compare at p…" at bounding box center [228, 256] width 293 height 22
select select "remove"
click at [85, 245] on select "Change the compare at price to the current price (sale) Change the compare at p…" at bounding box center [228, 256] width 293 height 22
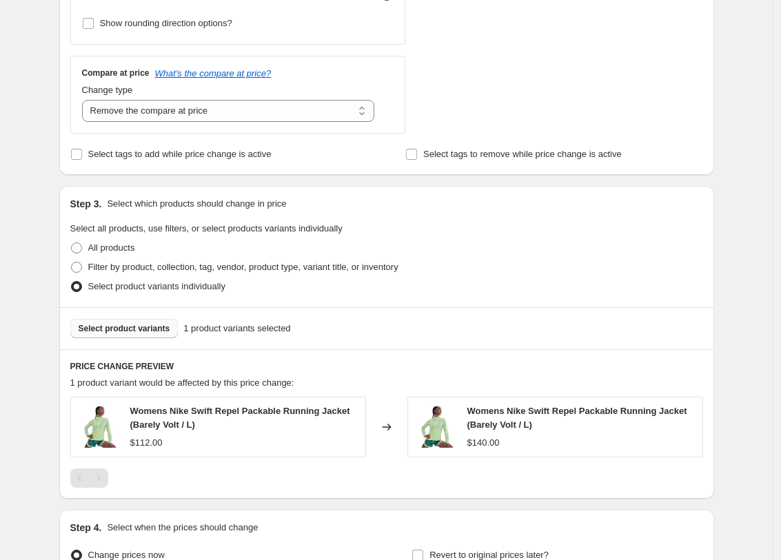
scroll to position [459, 0]
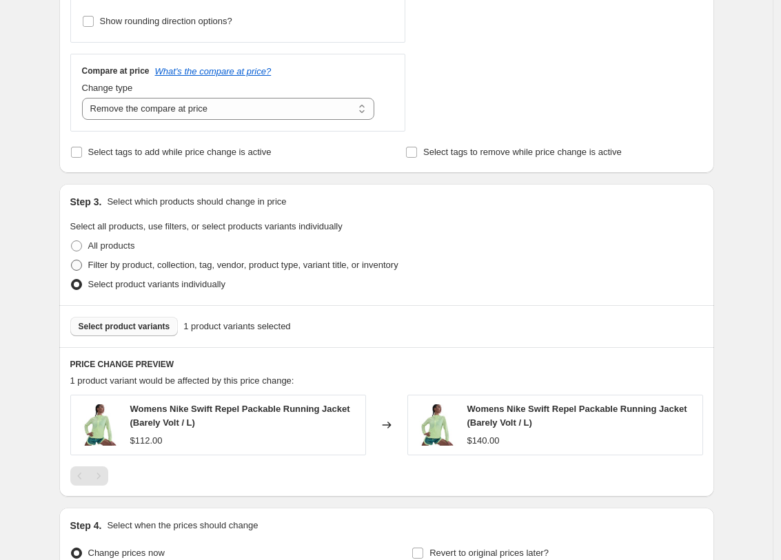
click at [155, 258] on span "Filter by product, collection, tag, vendor, product type, variant title, or inv…" at bounding box center [243, 265] width 310 height 14
click at [72, 260] on input "Filter by product, collection, tag, vendor, product type, variant title, or inv…" at bounding box center [71, 260] width 1 height 1
radio input "true"
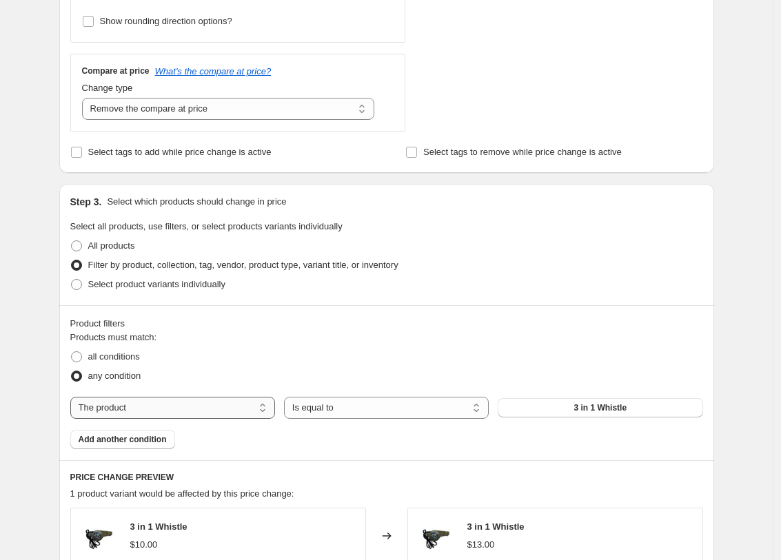
click at [226, 410] on select "The product The product's collection The product's tag The product's vendor The…" at bounding box center [172, 408] width 205 height 22
select select "tag"
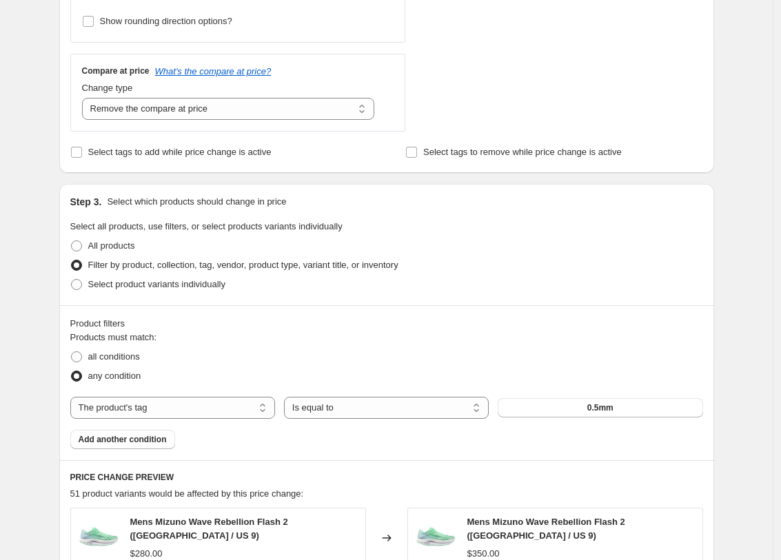
click at [532, 411] on button "0.5mm" at bounding box center [599, 407] width 205 height 19
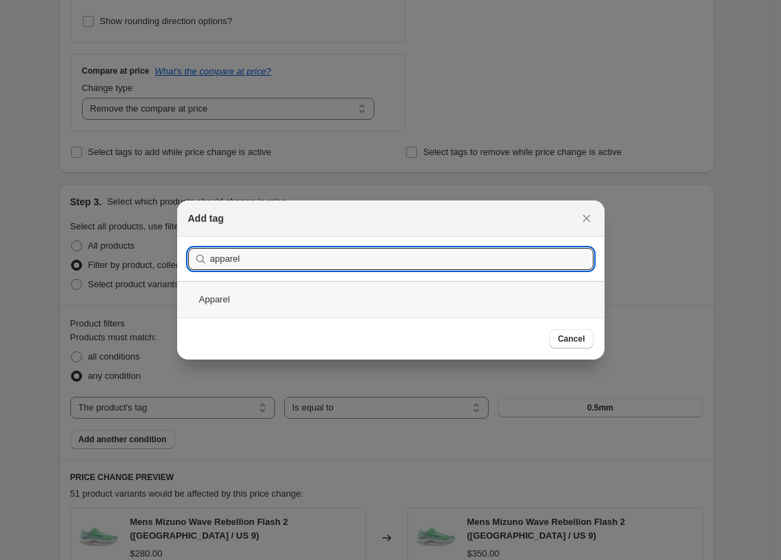
type input "apparel"
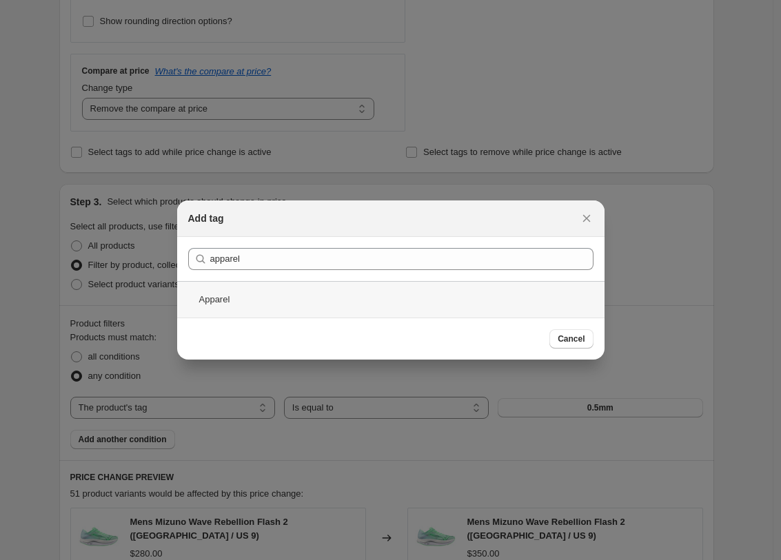
click at [316, 300] on div "Apparel" at bounding box center [390, 299] width 427 height 37
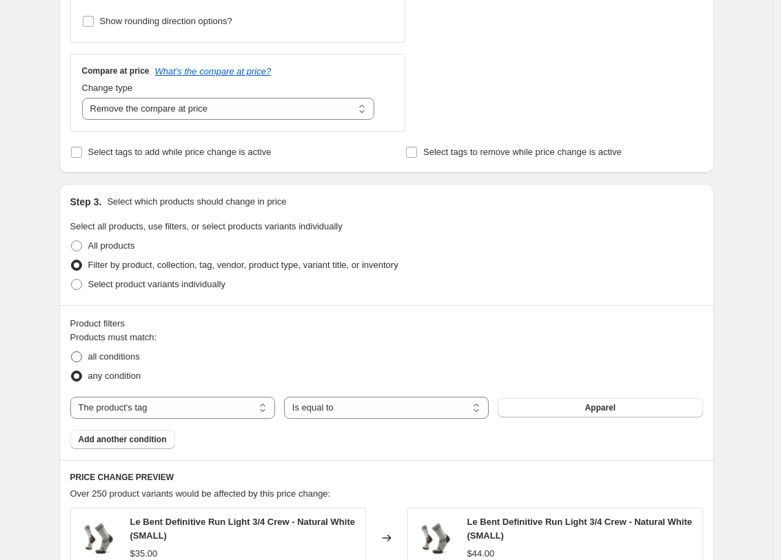
click at [124, 358] on span "all conditions" at bounding box center [114, 356] width 52 height 10
click at [72, 352] on input "all conditions" at bounding box center [71, 351] width 1 height 1
radio input "true"
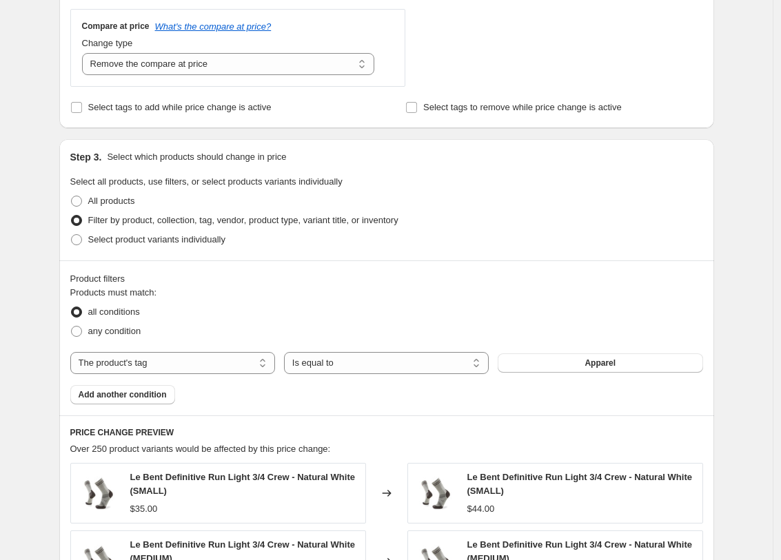
scroll to position [545, 0]
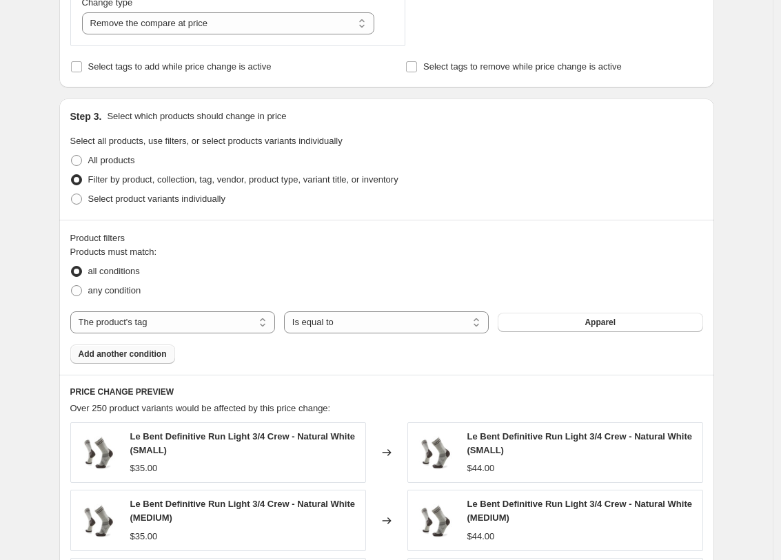
click at [143, 351] on span "Add another condition" at bounding box center [123, 354] width 88 height 11
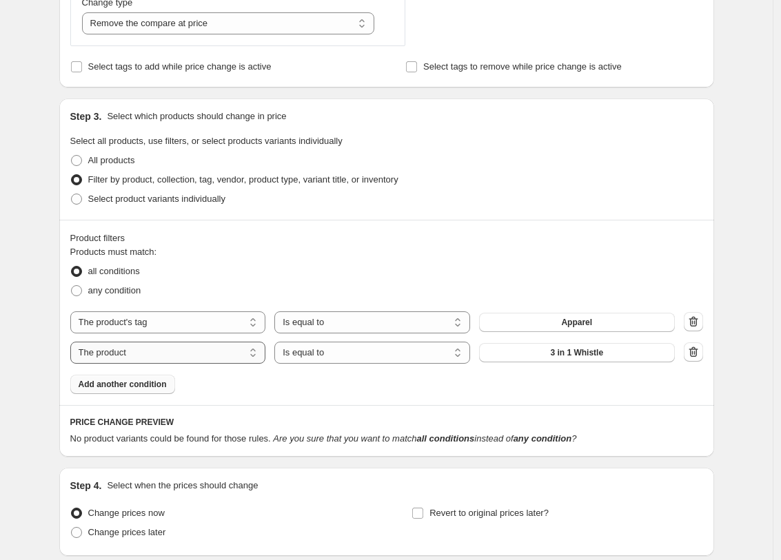
click at [160, 356] on select "The product The product's collection The product's tag The product's vendor The…" at bounding box center [168, 353] width 196 height 22
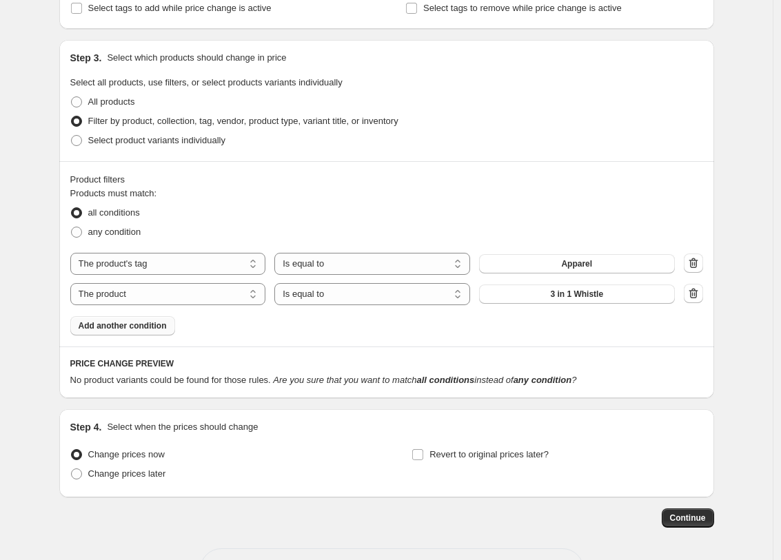
scroll to position [655, 0]
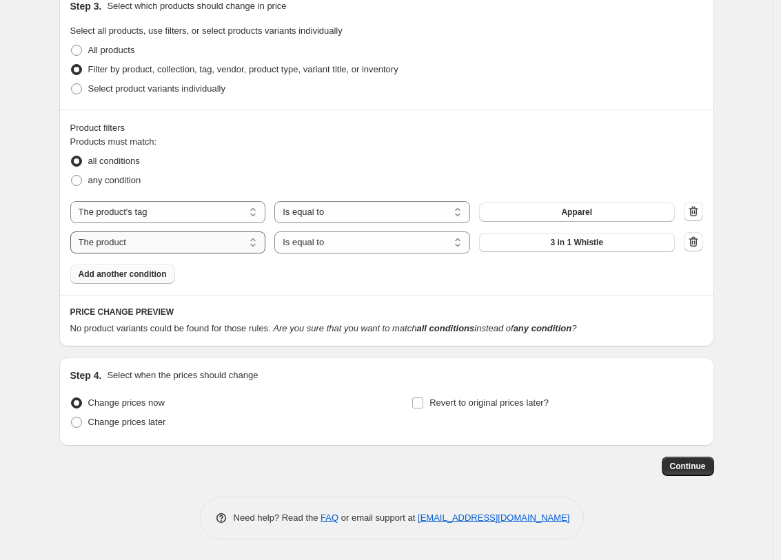
click at [227, 242] on select "The product The product's collection The product's tag The product's vendor The…" at bounding box center [168, 242] width 196 height 22
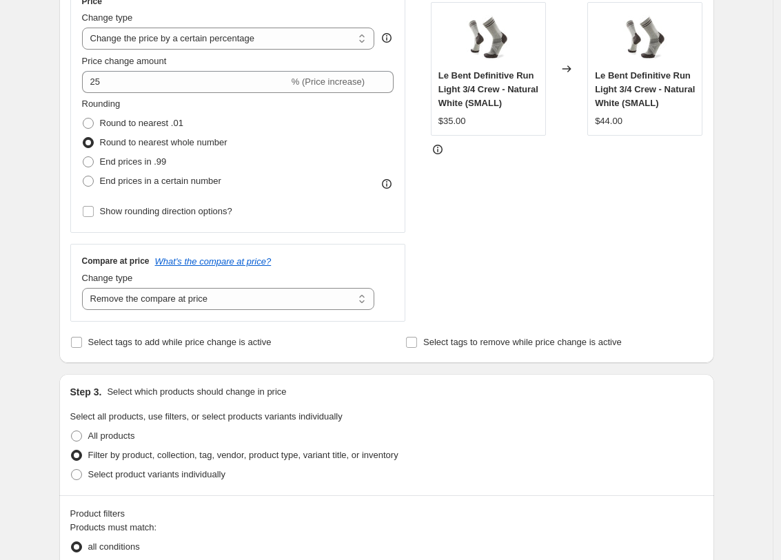
scroll to position [269, 0]
click at [333, 301] on select "Change the compare at price to the current price (sale) Change the compare at p…" at bounding box center [228, 300] width 293 height 22
click at [247, 37] on select "Change the price to a certain amount Change the price by a certain amount Chang…" at bounding box center [228, 39] width 293 height 22
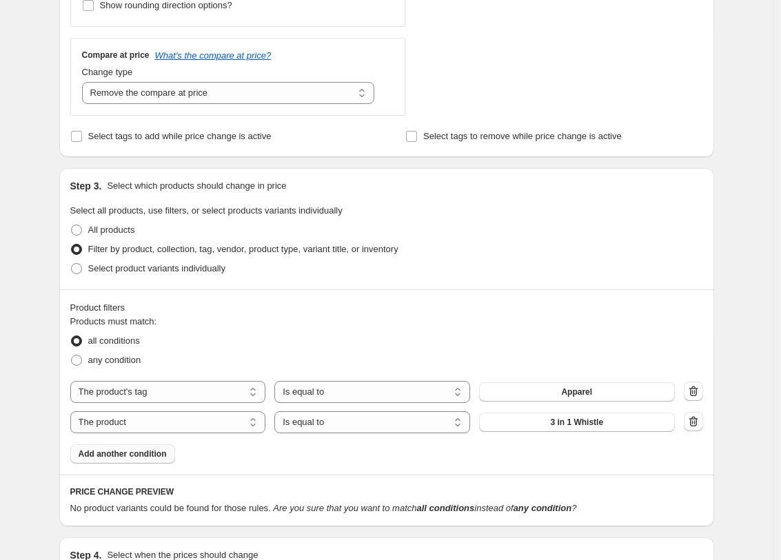
scroll to position [478, 0]
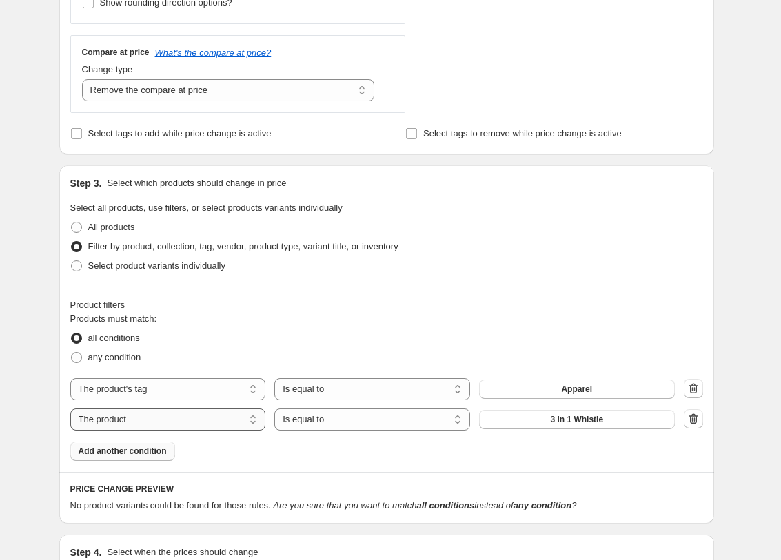
click at [245, 420] on select "The product The product's collection The product's tag The product's vendor The…" at bounding box center [168, 420] width 196 height 22
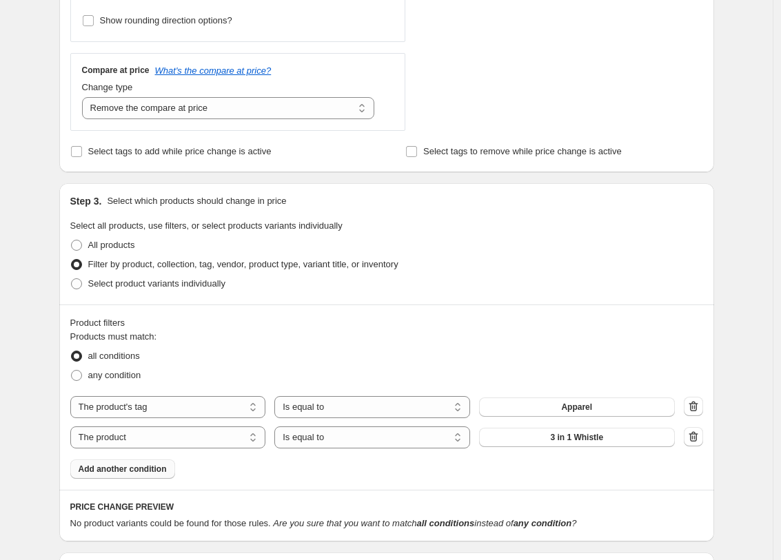
scroll to position [207, 0]
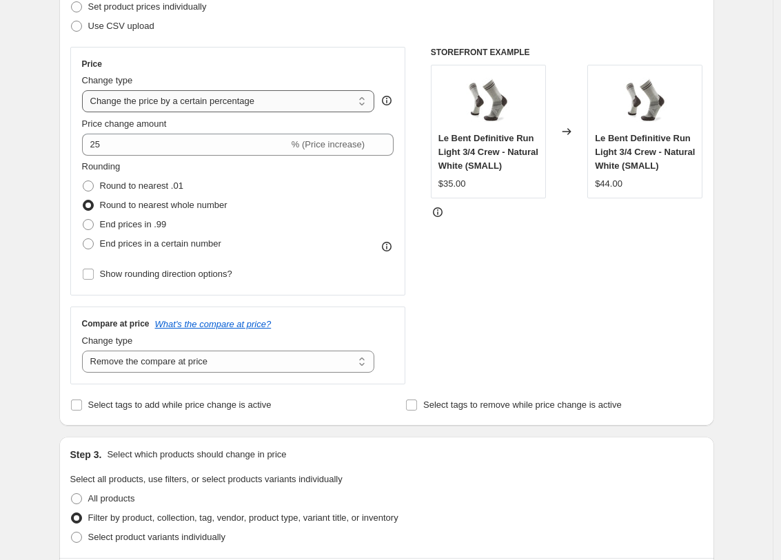
click at [269, 94] on select "Change the price to a certain amount Change the price by a certain amount Chang…" at bounding box center [228, 101] width 293 height 22
select select "no_change"
click at [85, 90] on select "Change the price to a certain amount Change the price by a certain amount Chang…" at bounding box center [228, 101] width 293 height 22
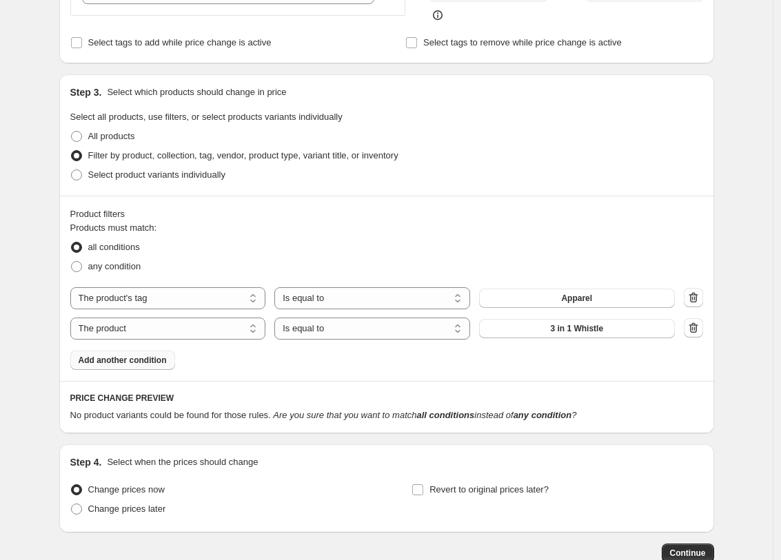
scroll to position [504, 0]
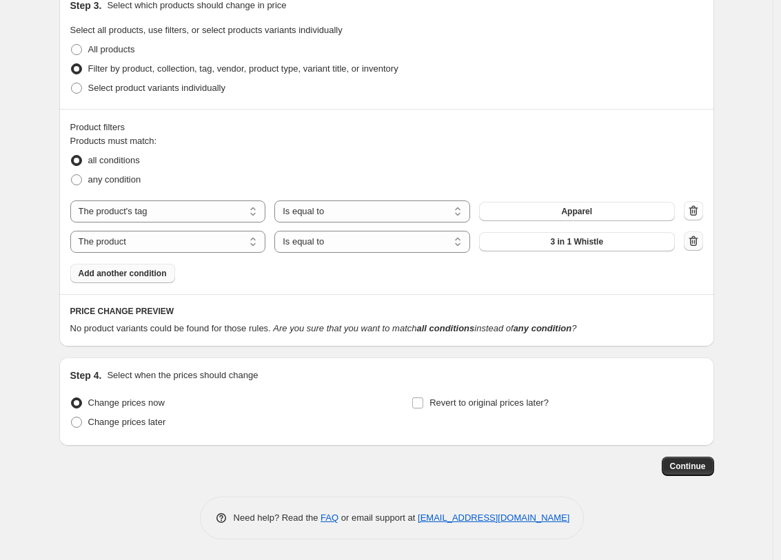
click at [694, 234] on button "button" at bounding box center [692, 240] width 19 height 19
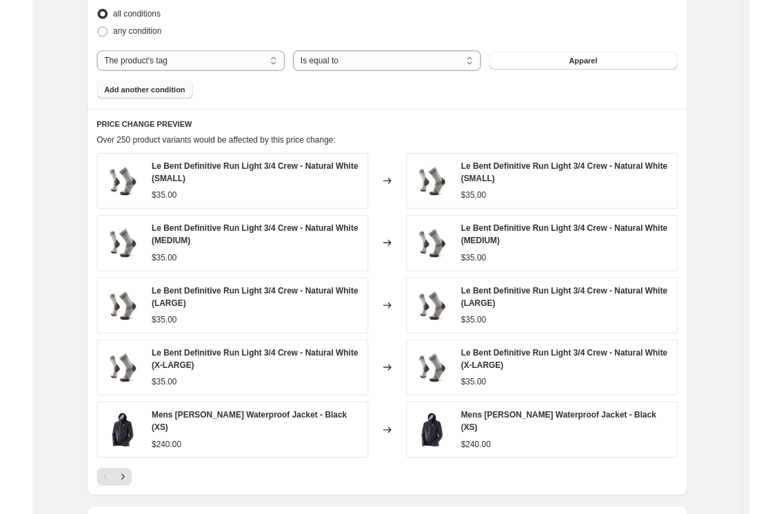
scroll to position [843, 0]
